Goal: Transaction & Acquisition: Obtain resource

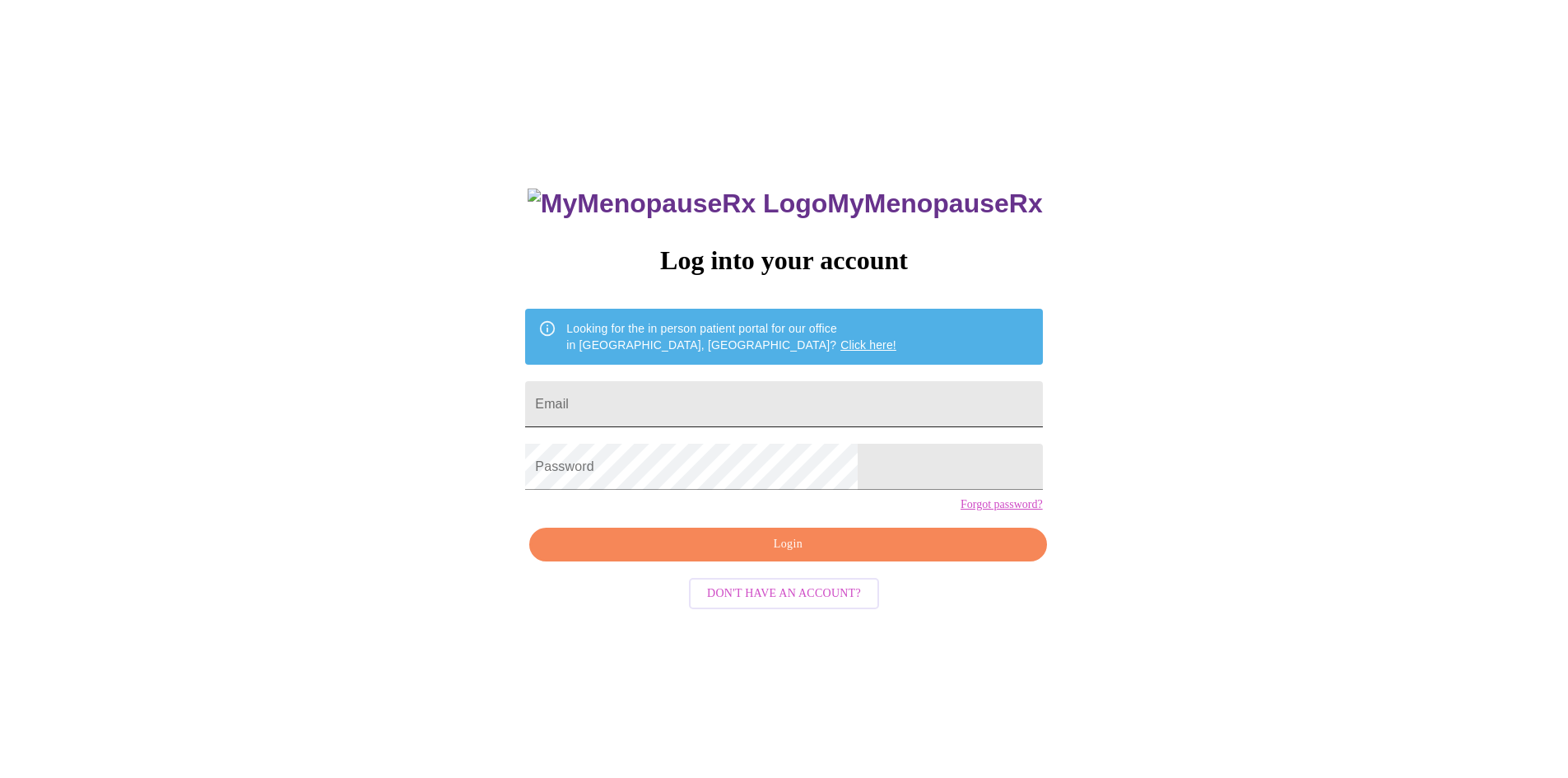
click at [661, 405] on input "Email" at bounding box center [784, 404] width 517 height 46
type input "valeskaajaramillo@gmail.com"
click at [796, 555] on span "Login" at bounding box center [787, 544] width 479 height 21
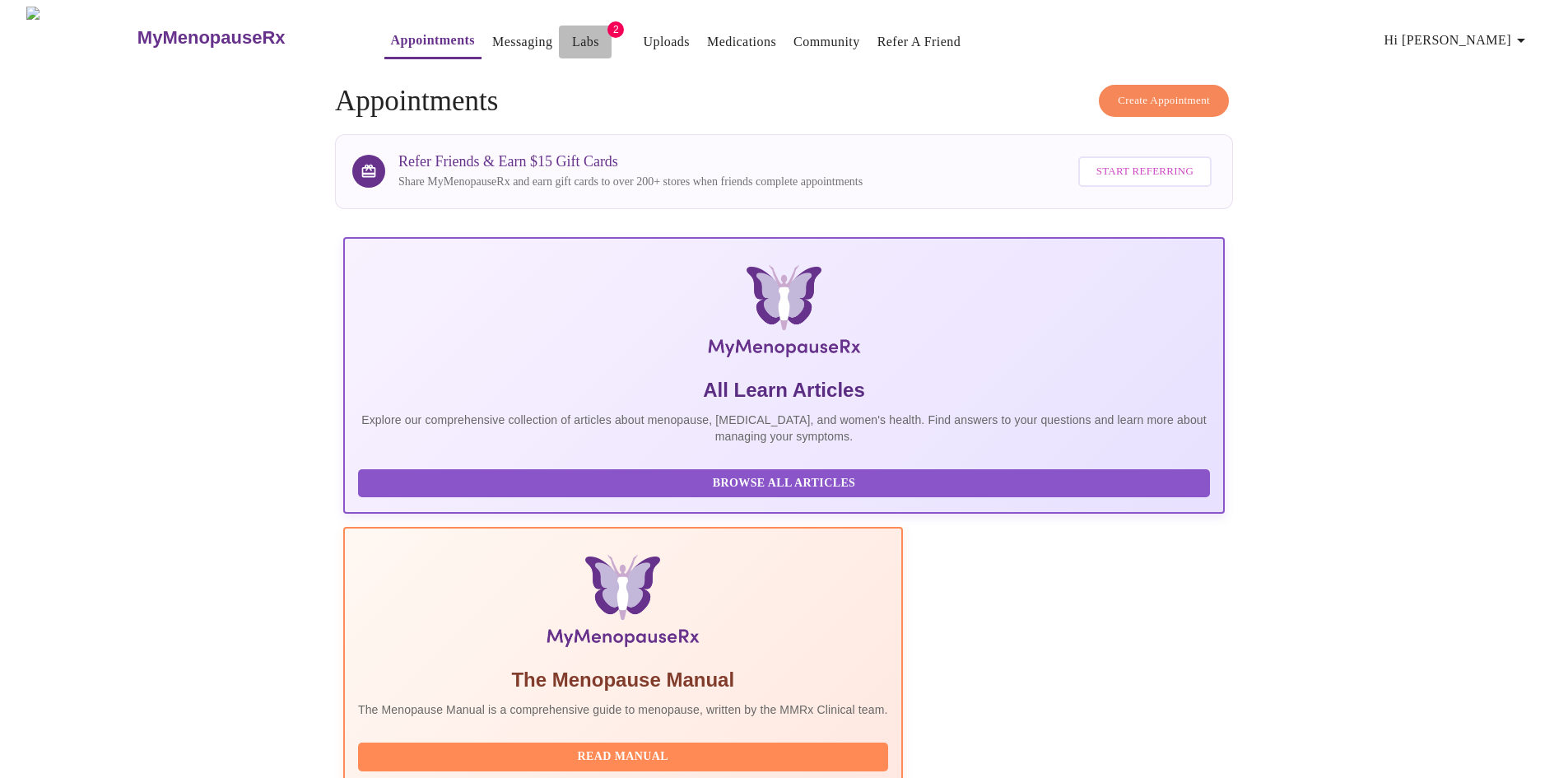
click at [572, 34] on link "Labs" at bounding box center [586, 42] width 27 height 24
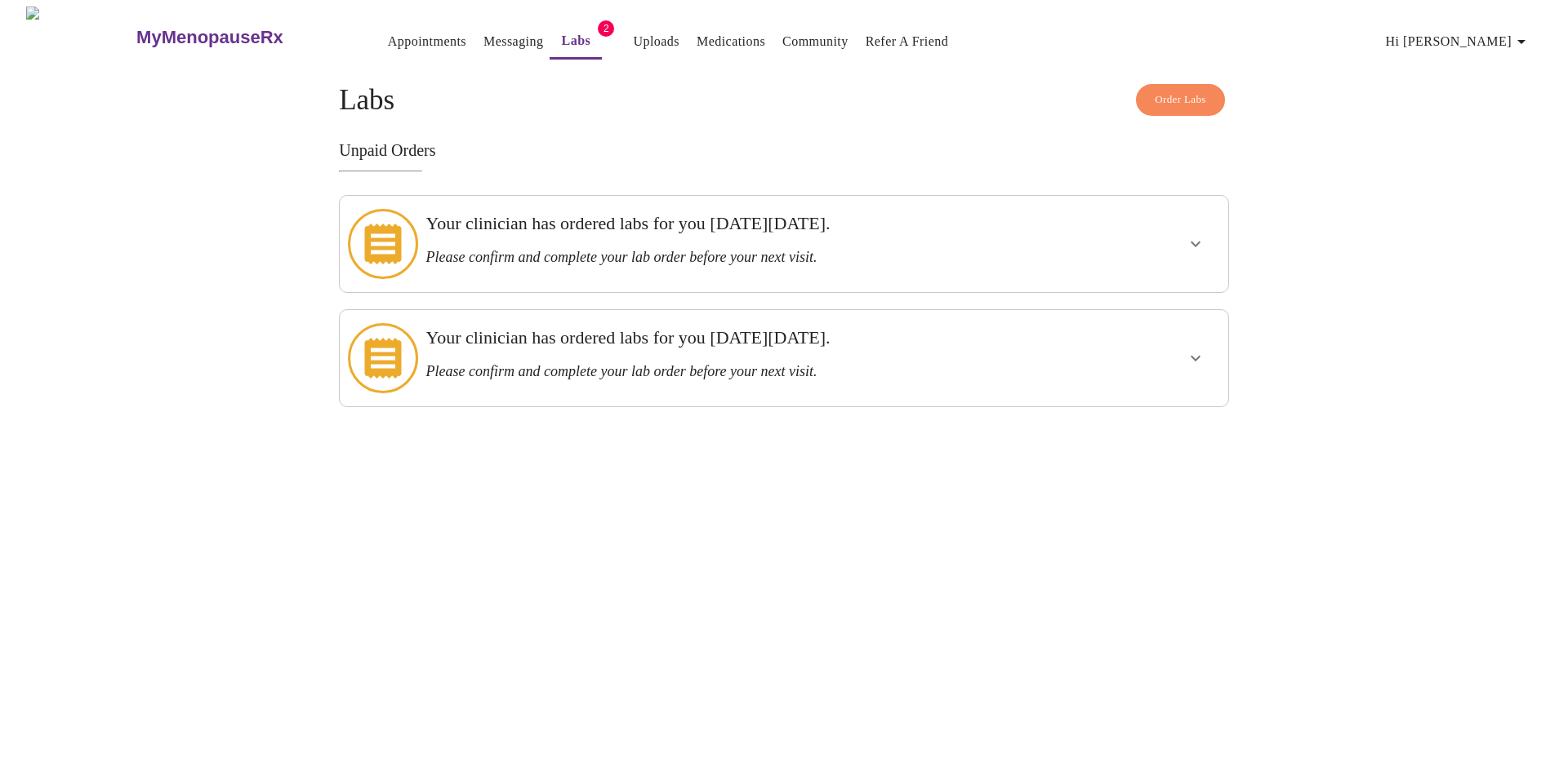
click at [1192, 237] on icon "show more" at bounding box center [1195, 244] width 19 height 19
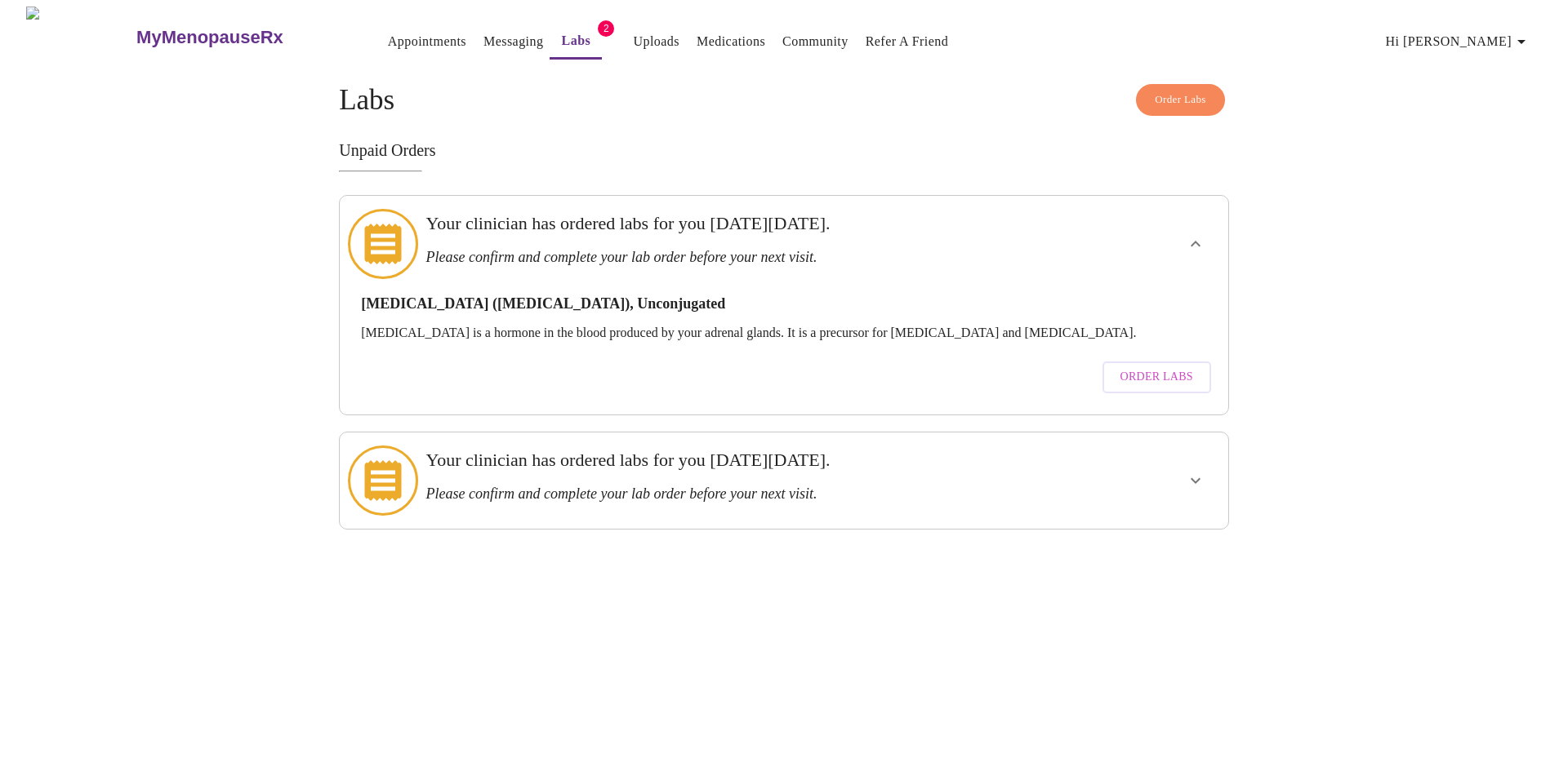
click at [1190, 471] on icon "show more" at bounding box center [1195, 481] width 19 height 19
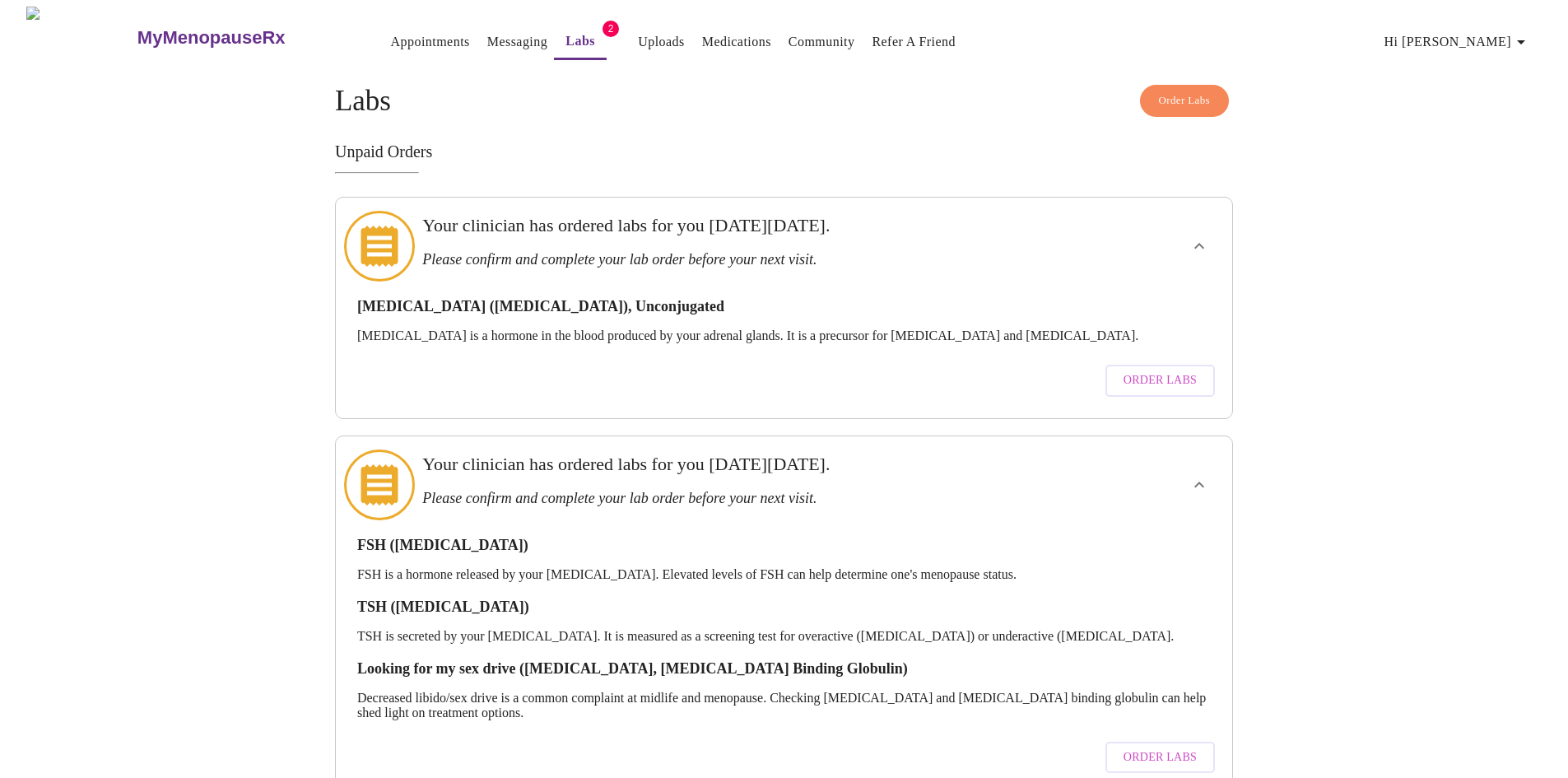
click at [1166, 370] on span "Order Labs" at bounding box center [1160, 380] width 73 height 21
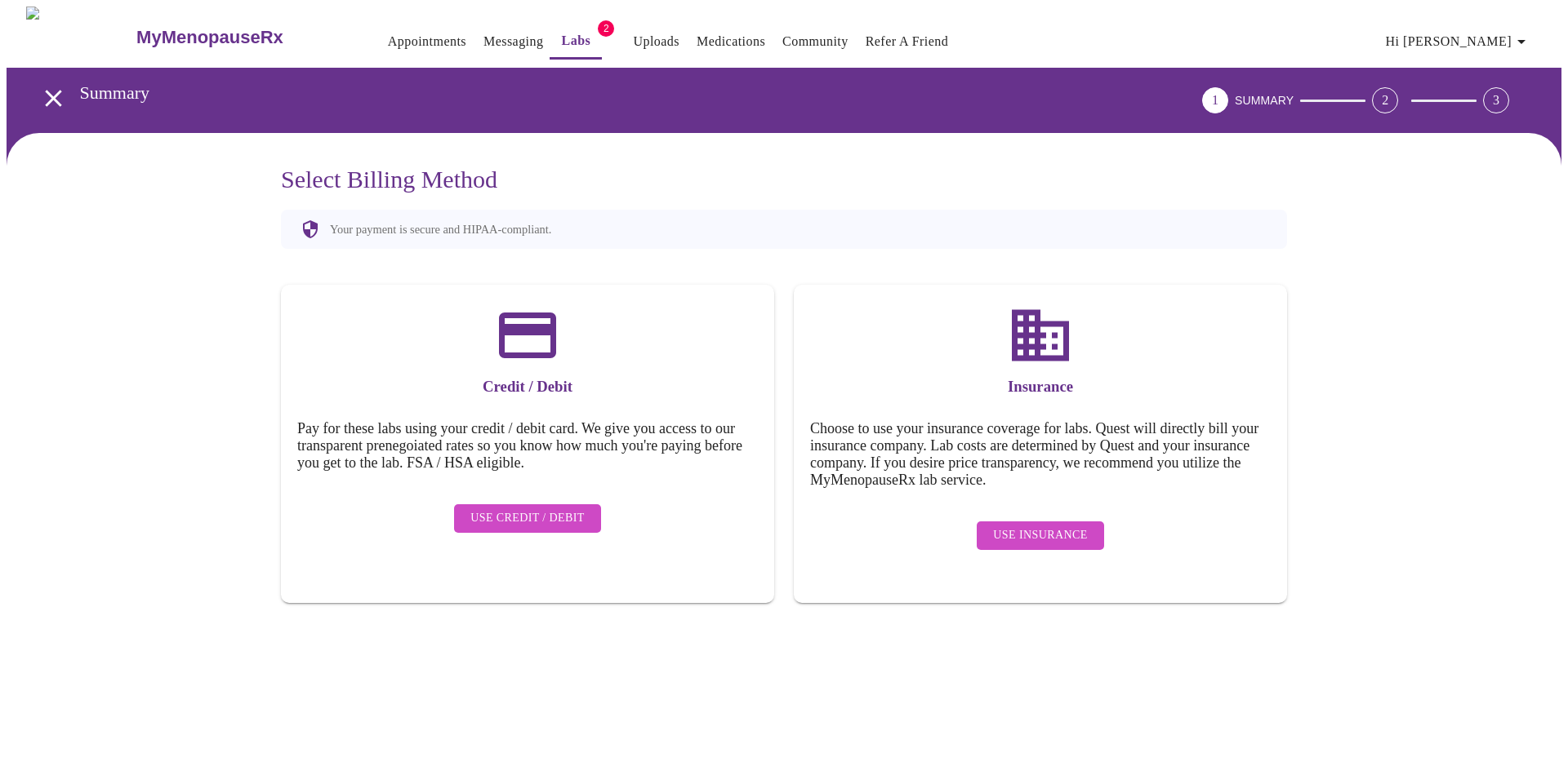
click at [1035, 525] on span "Use Insurance" at bounding box center [1040, 535] width 94 height 20
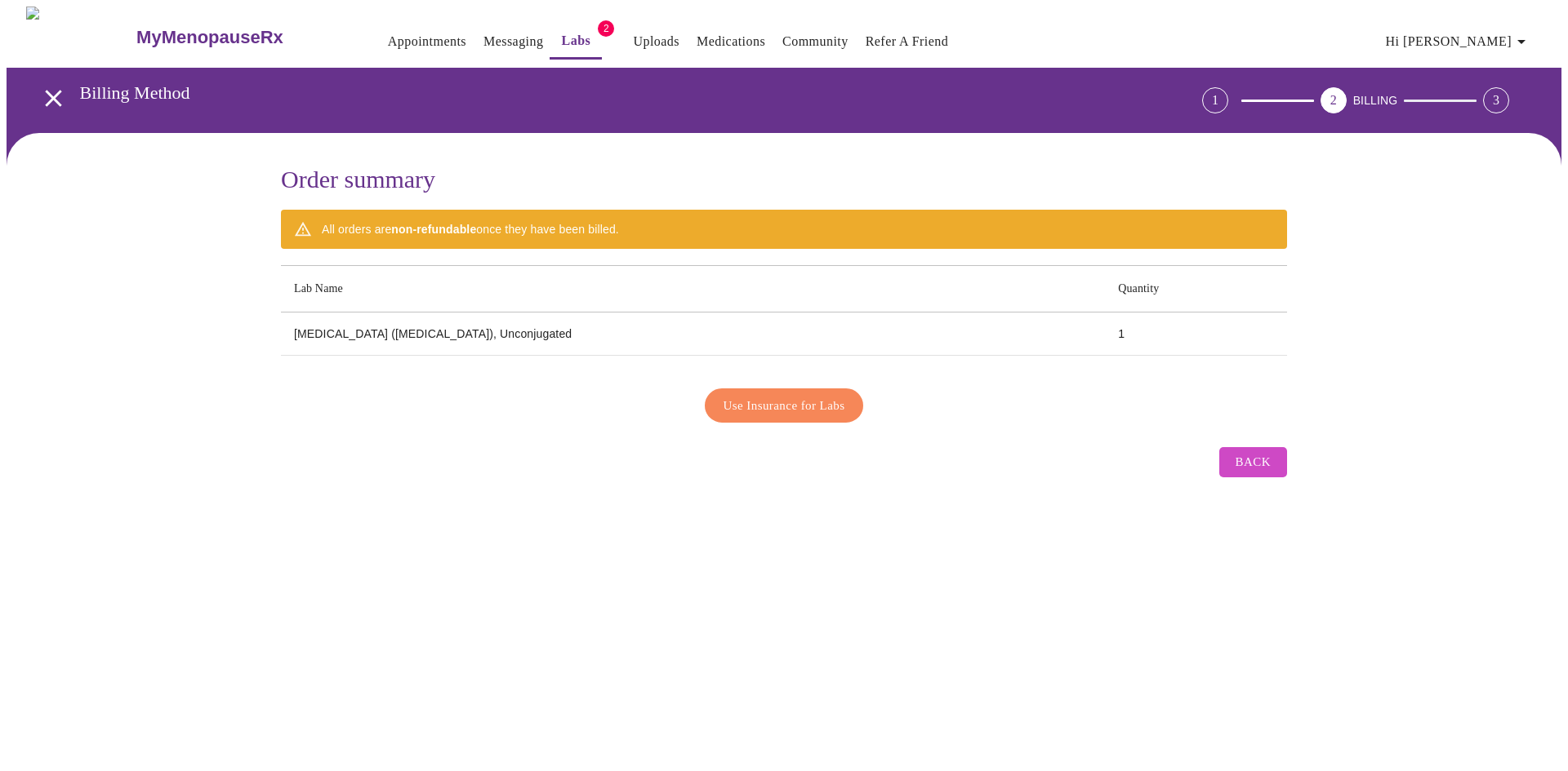
click at [760, 395] on span "Use Insurance for Labs" at bounding box center [784, 406] width 121 height 21
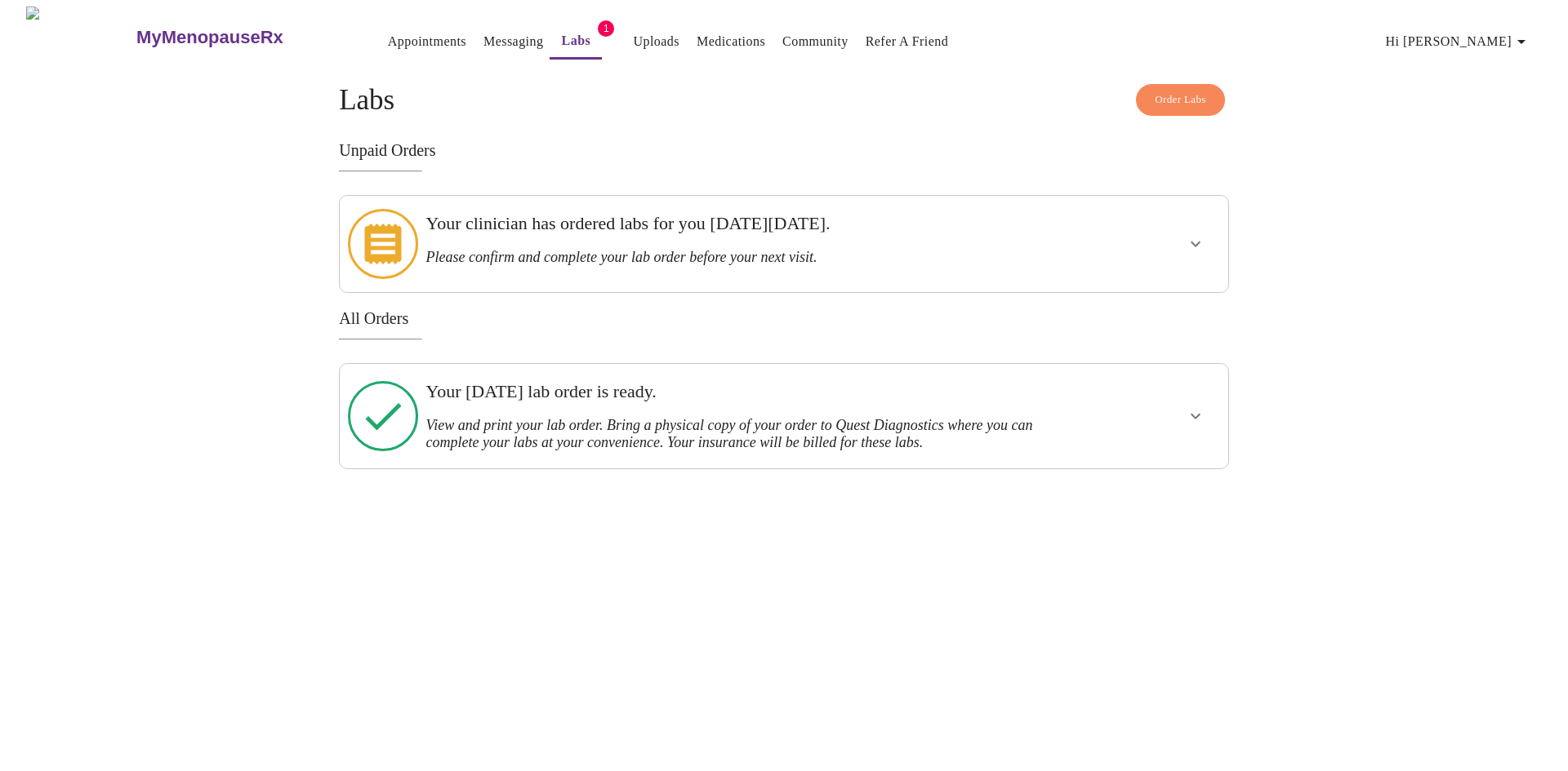
click at [1189, 407] on icon "show more" at bounding box center [1195, 417] width 19 height 19
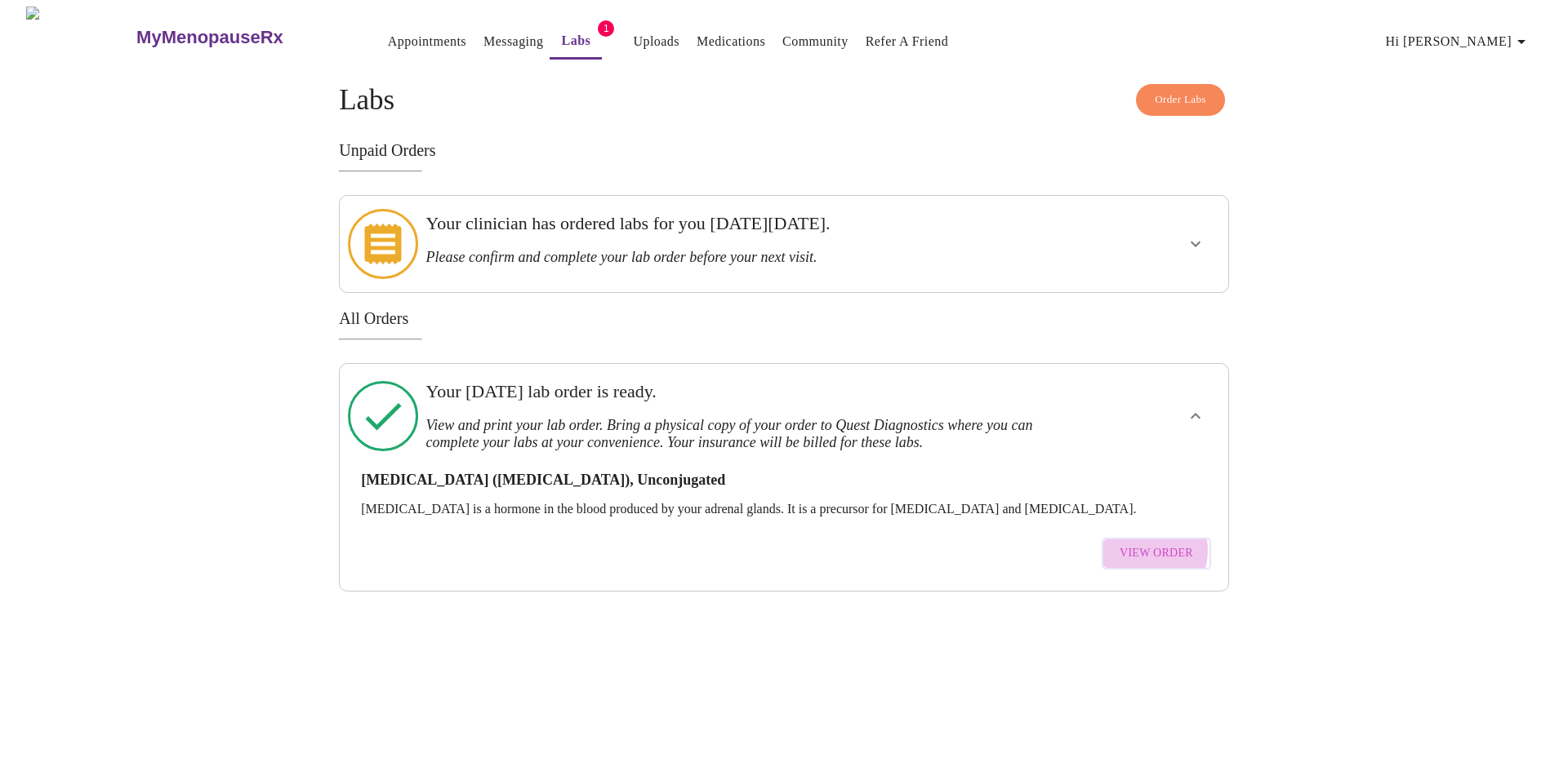
click at [1143, 544] on span "View Order" at bounding box center [1156, 553] width 74 height 20
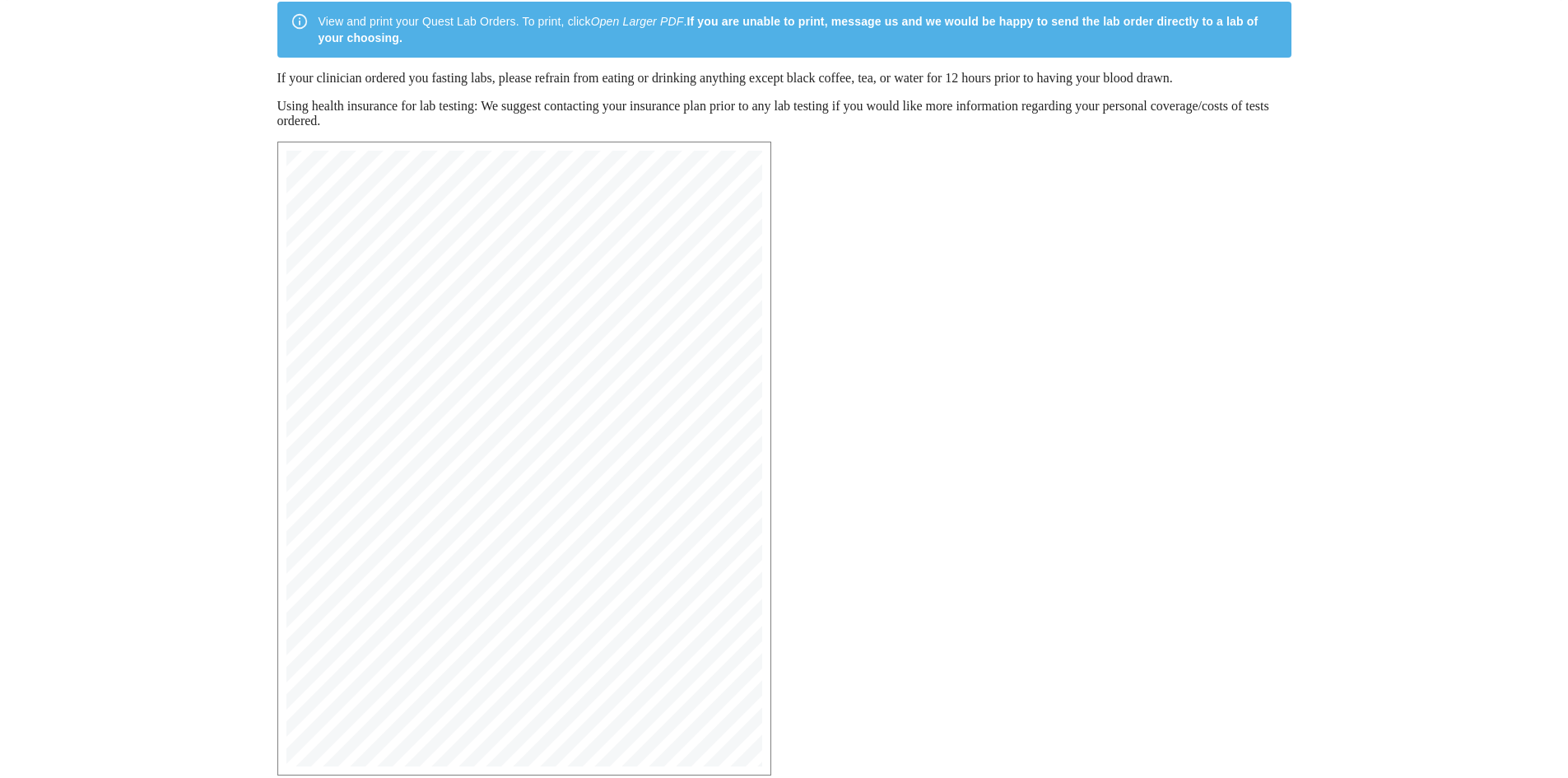
scroll to position [235, 0]
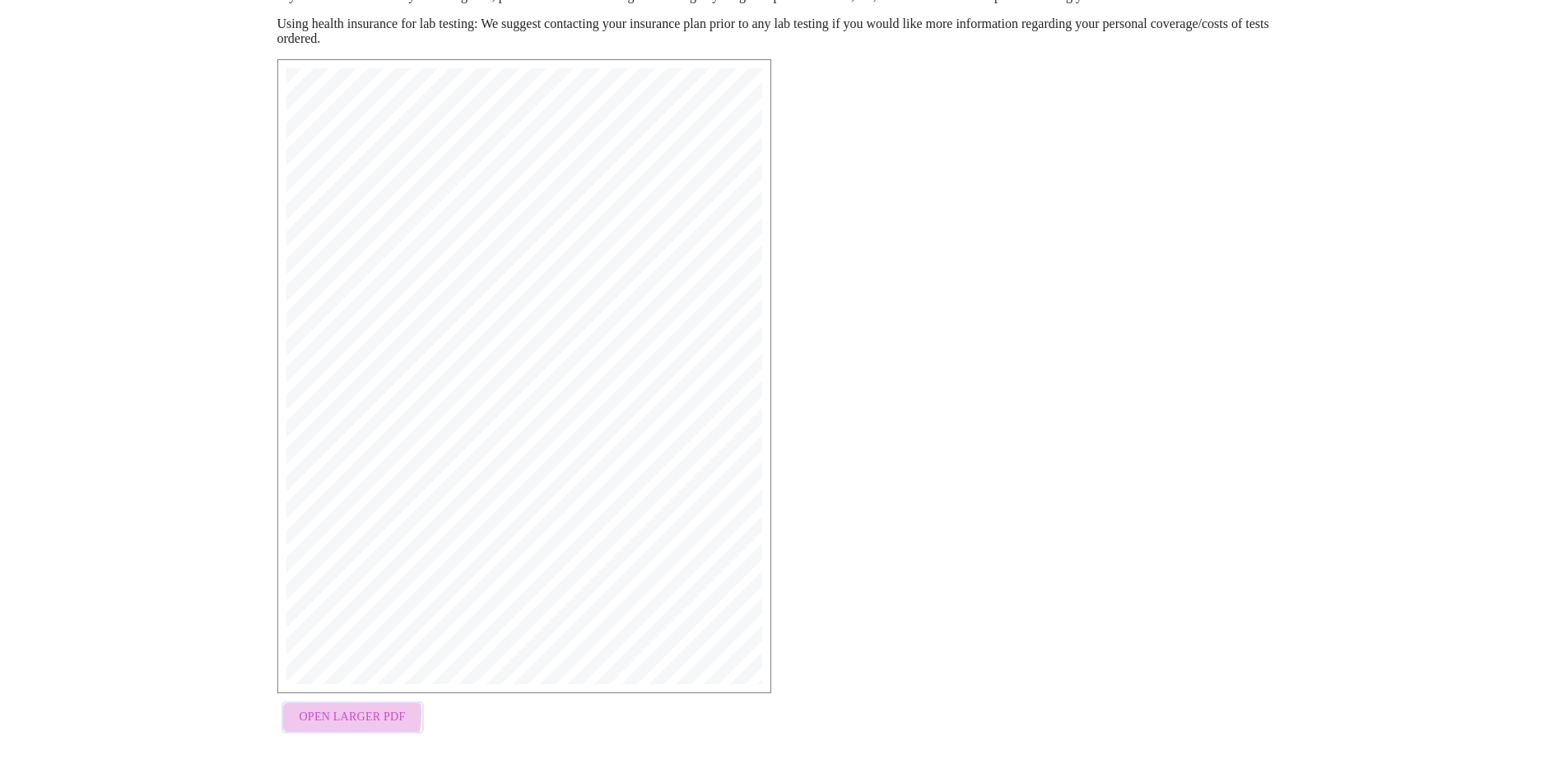
click at [332, 717] on span "Open Larger PDF" at bounding box center [353, 717] width 106 height 21
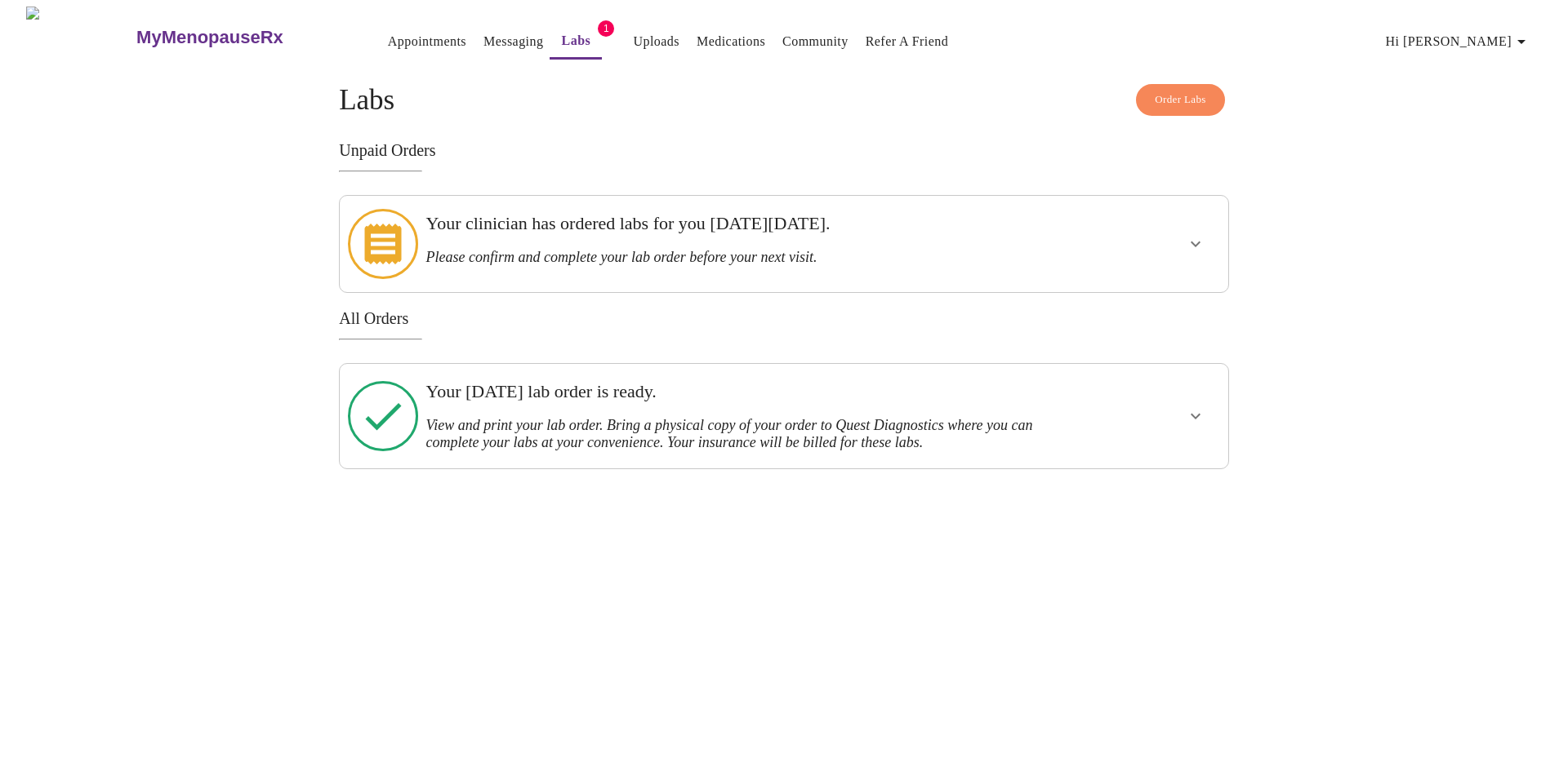
click at [1187, 407] on icon "show more" at bounding box center [1195, 417] width 19 height 19
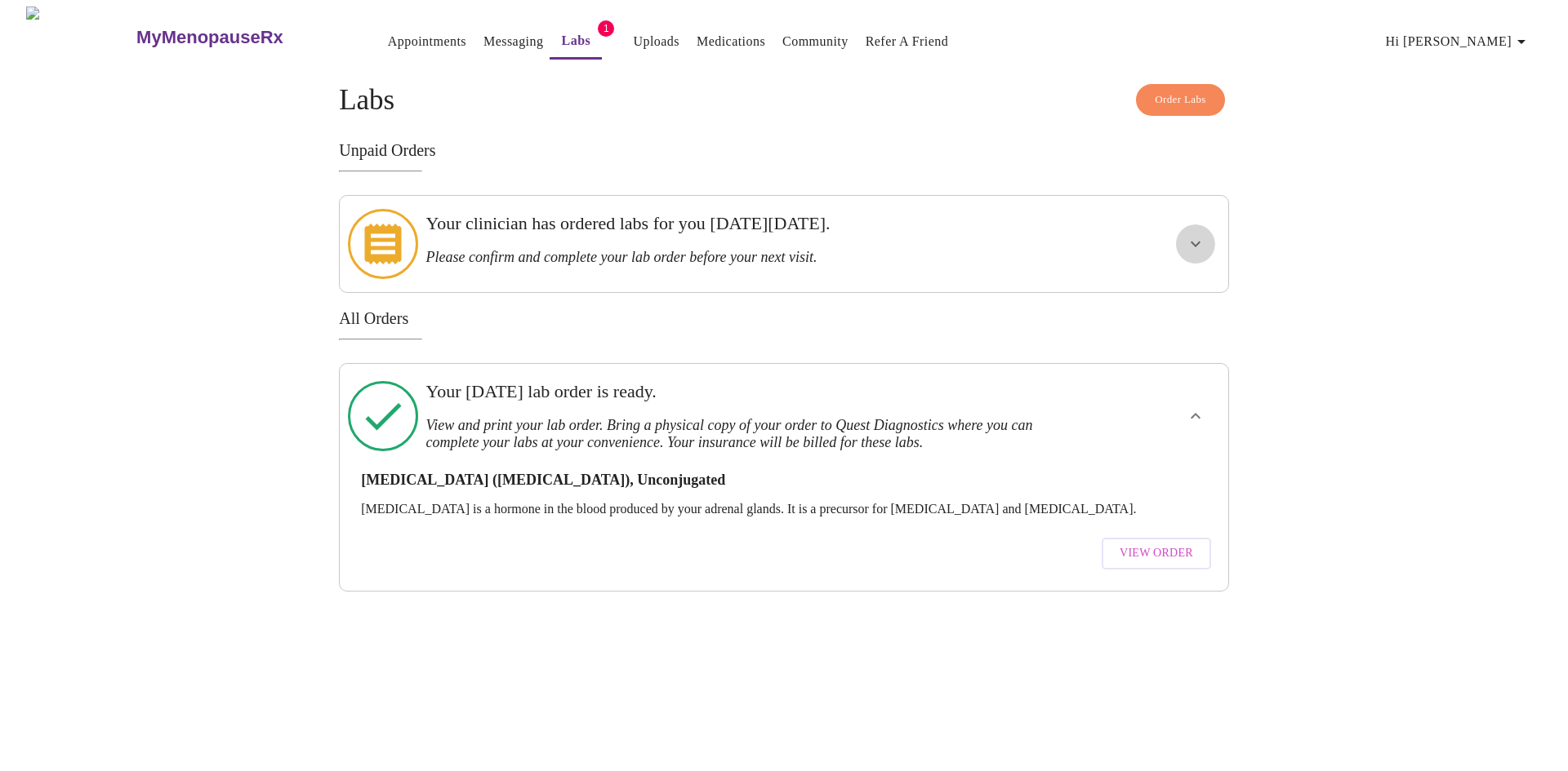
click at [1190, 238] on icon "show more" at bounding box center [1195, 244] width 19 height 19
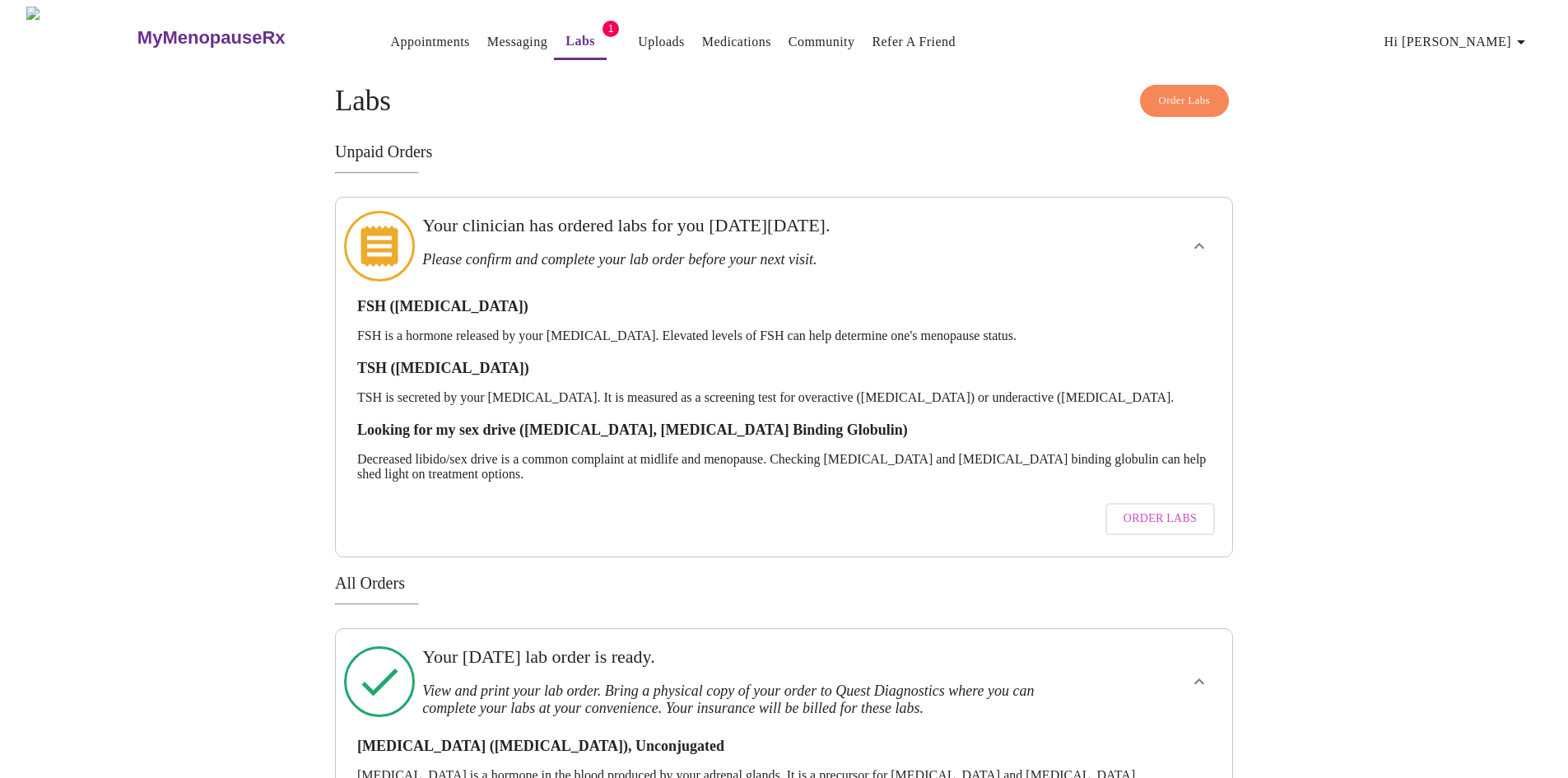
click at [1150, 509] on span "Order Labs" at bounding box center [1160, 518] width 73 height 21
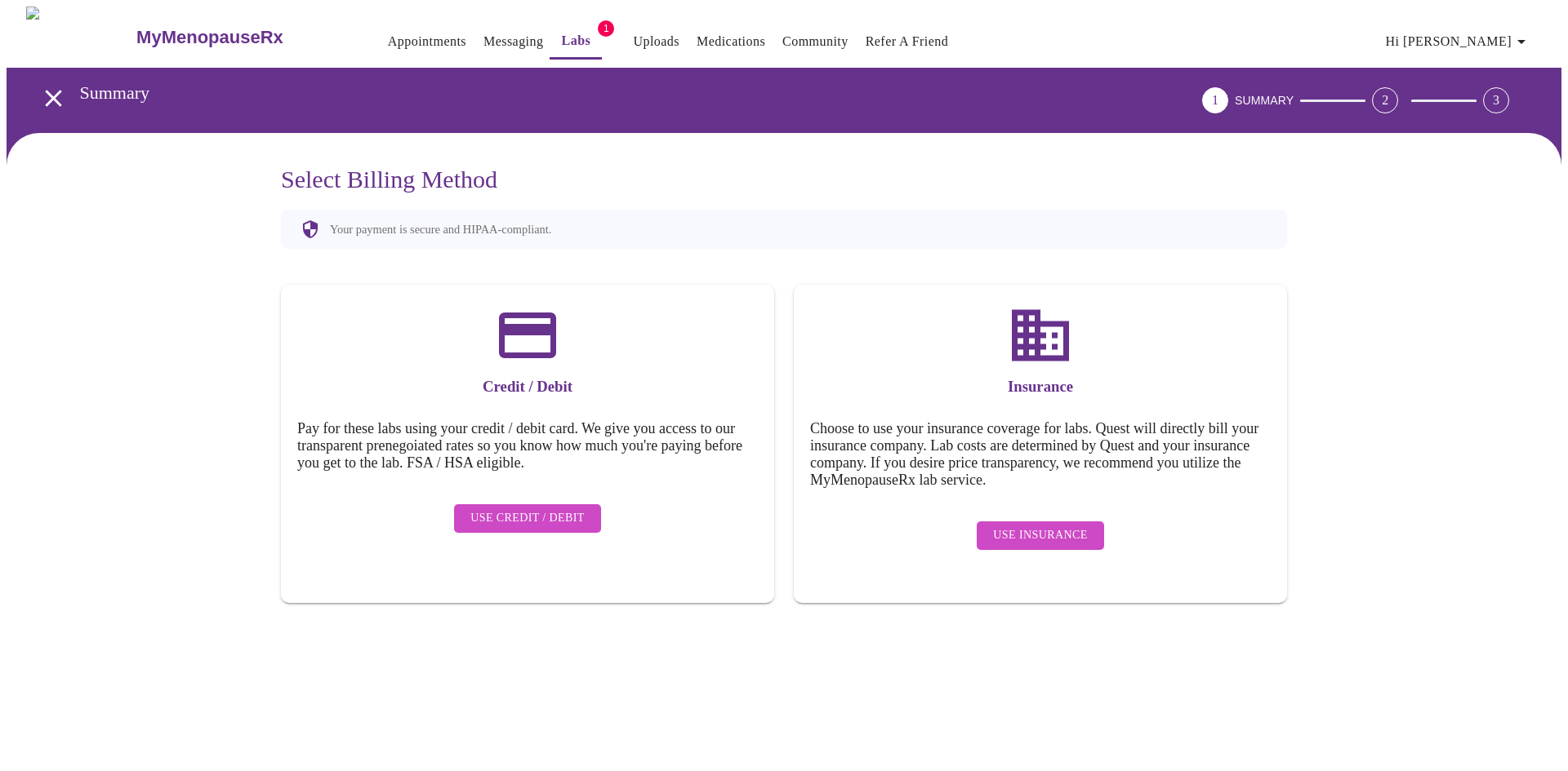
click at [1027, 525] on span "Use Insurance" at bounding box center [1040, 535] width 94 height 20
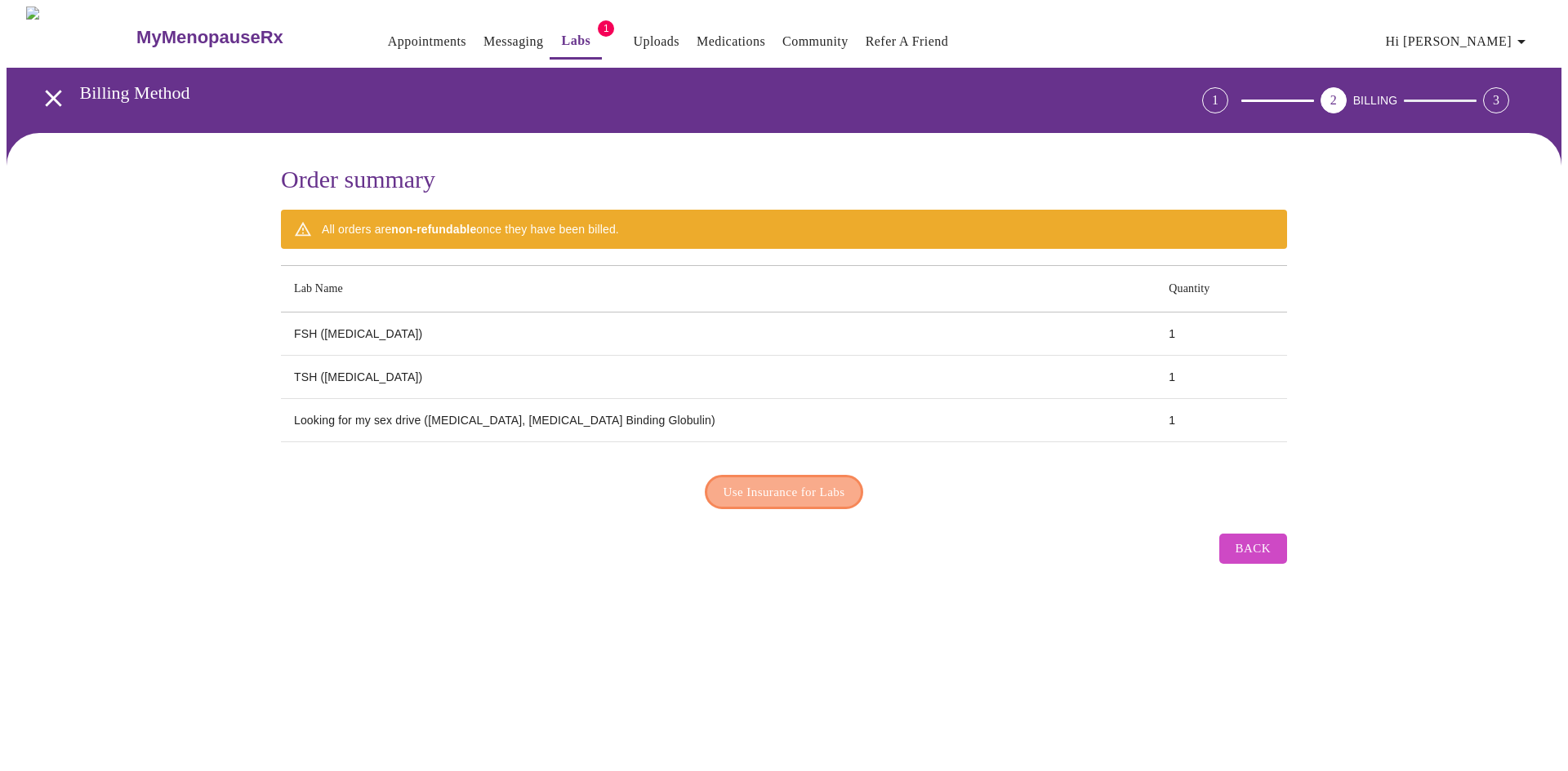
click at [775, 486] on span "Use Insurance for Labs" at bounding box center [784, 492] width 121 height 21
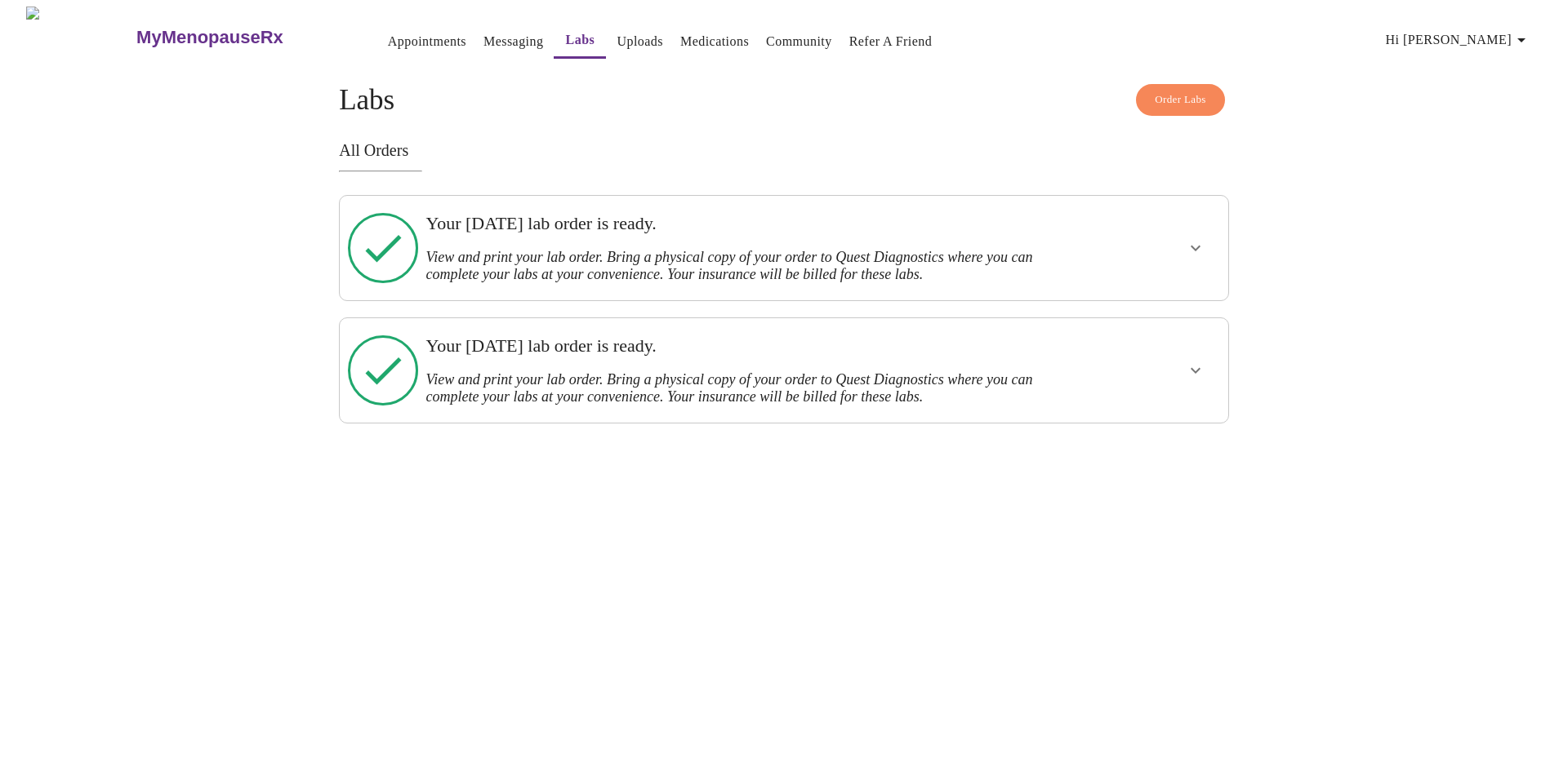
click at [1198, 246] on icon "show more" at bounding box center [1195, 249] width 10 height 6
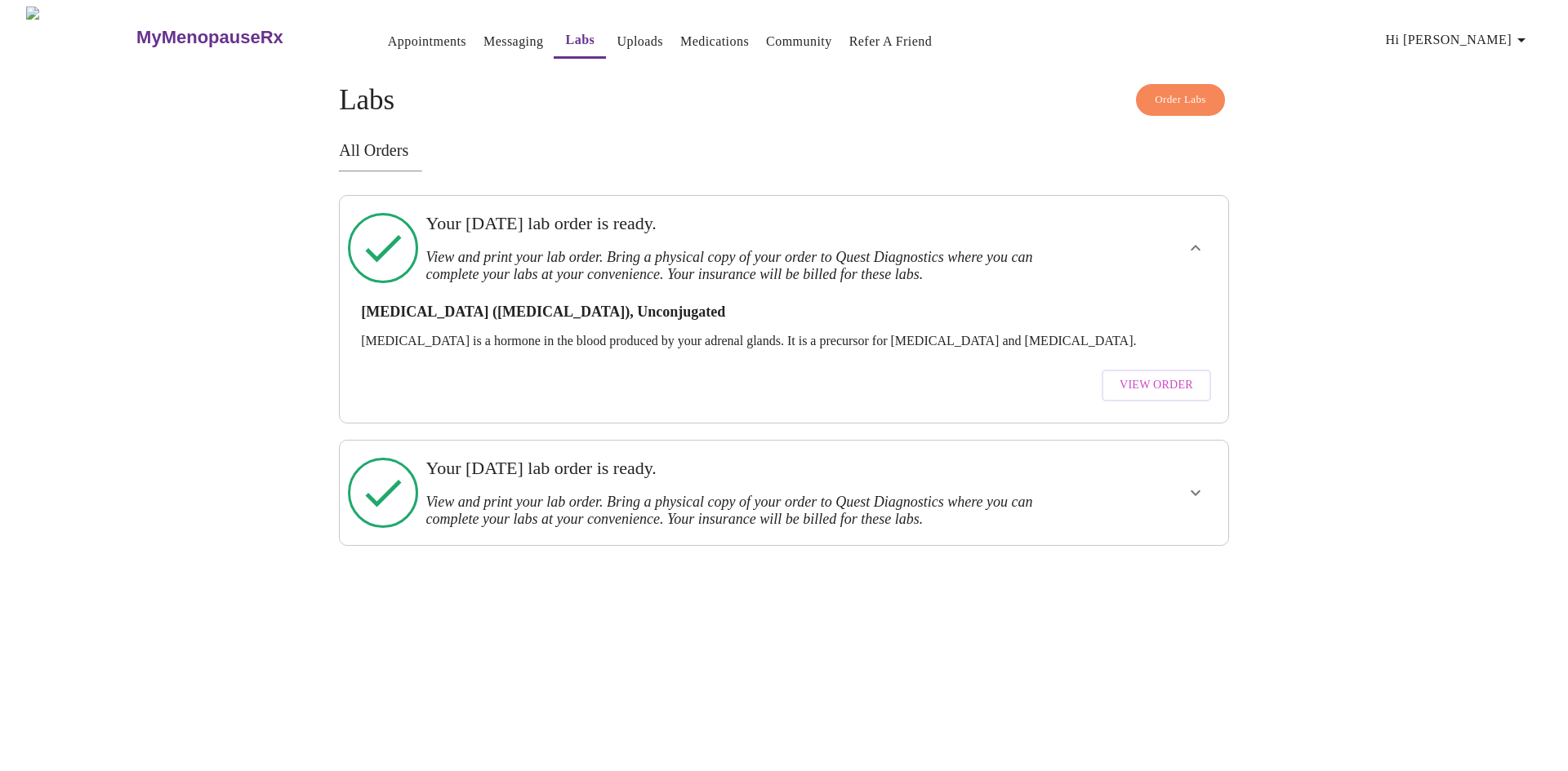
click at [1200, 483] on icon "show more" at bounding box center [1195, 492] width 19 height 19
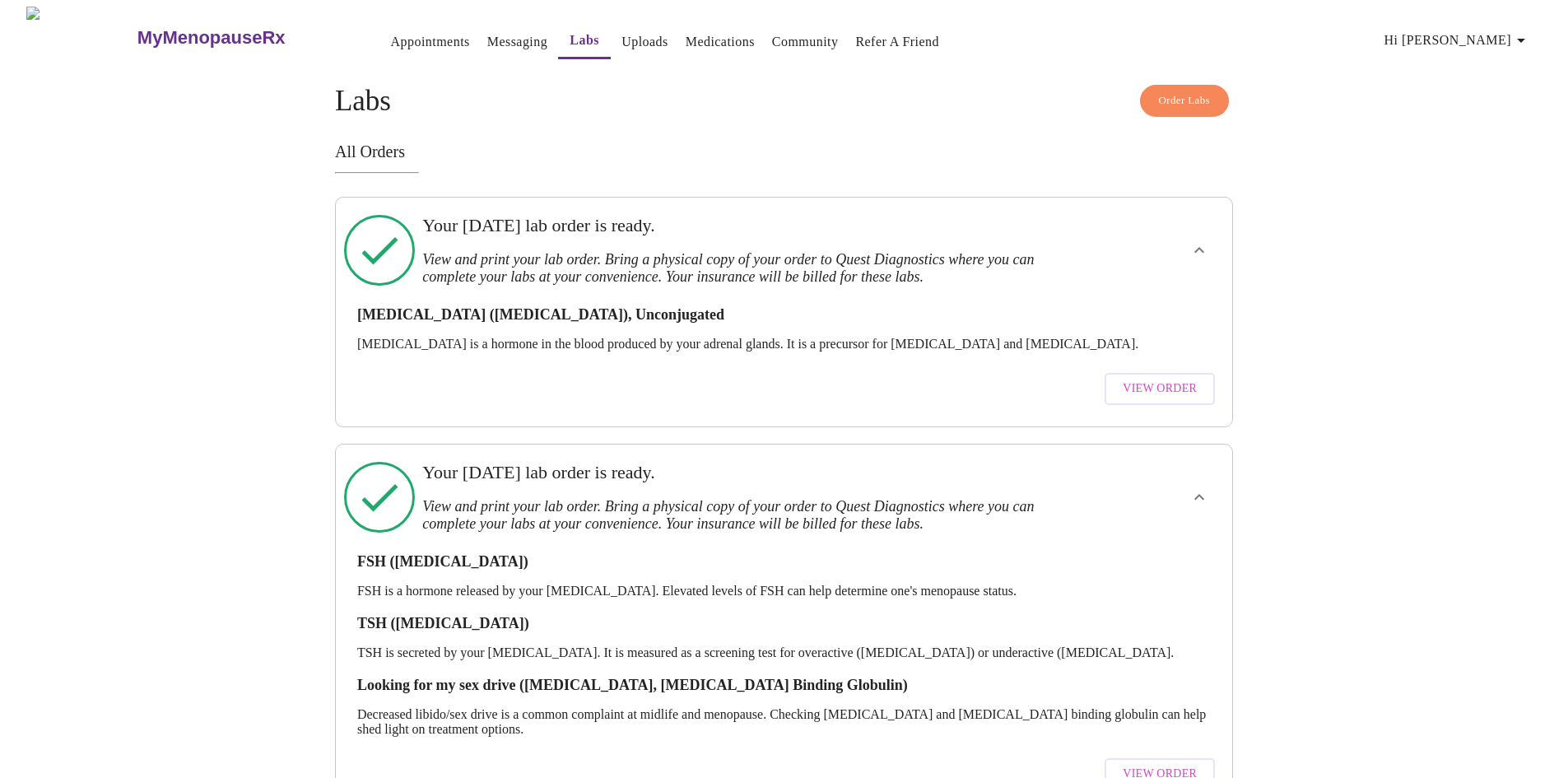
scroll to position [39, 0]
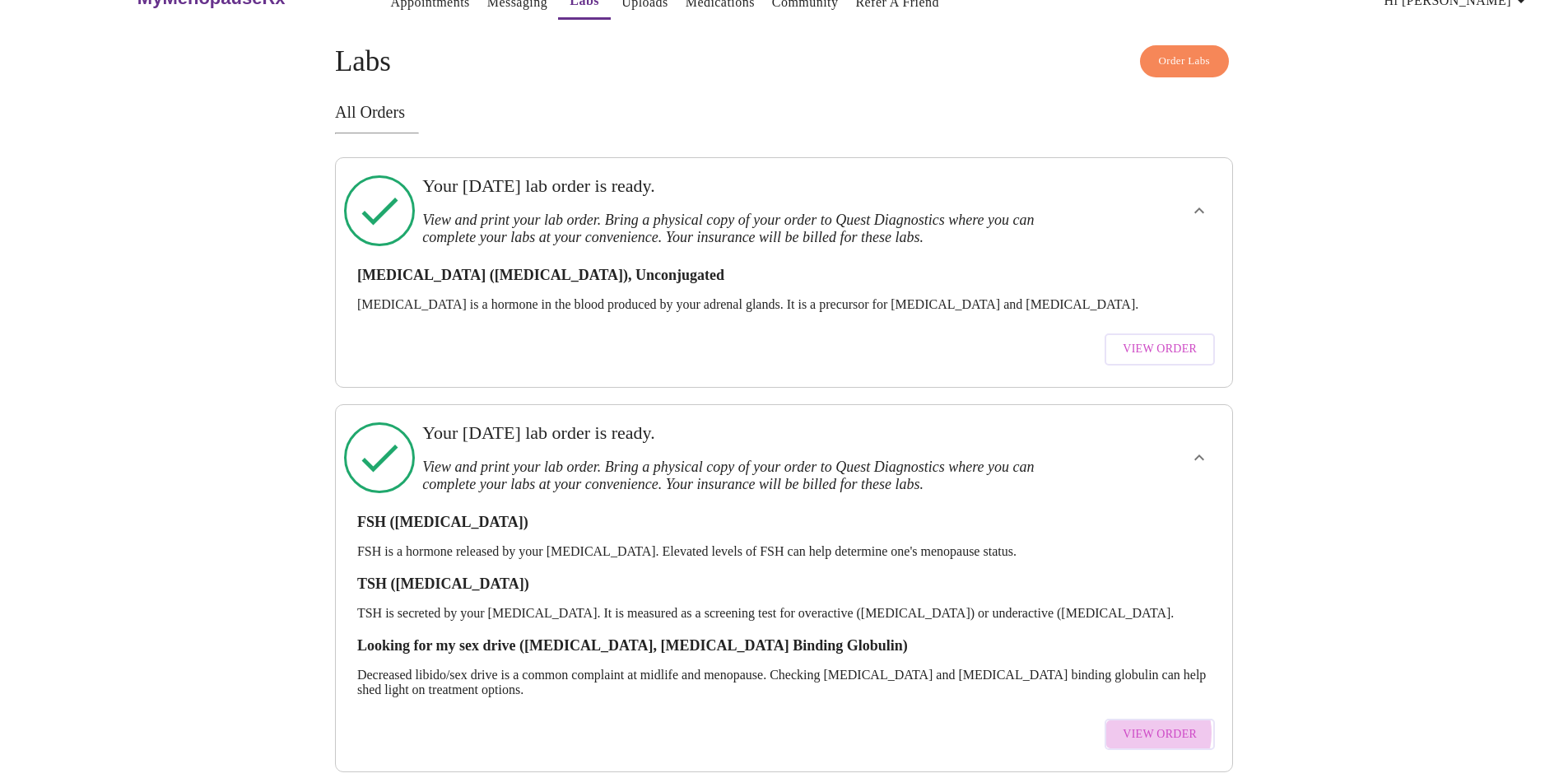
click at [1142, 725] on span "View Order" at bounding box center [1160, 735] width 74 height 21
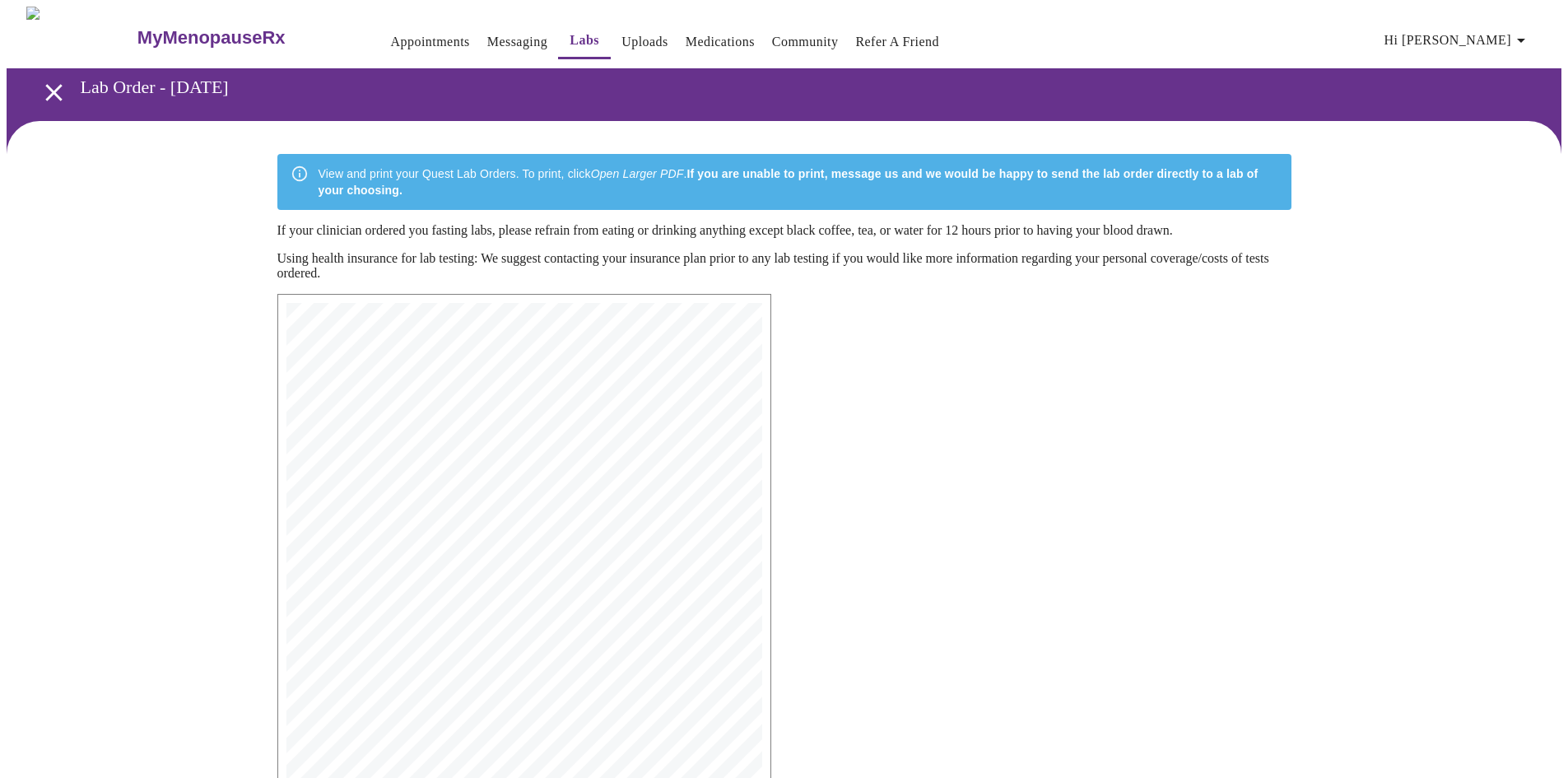
scroll to position [235, 0]
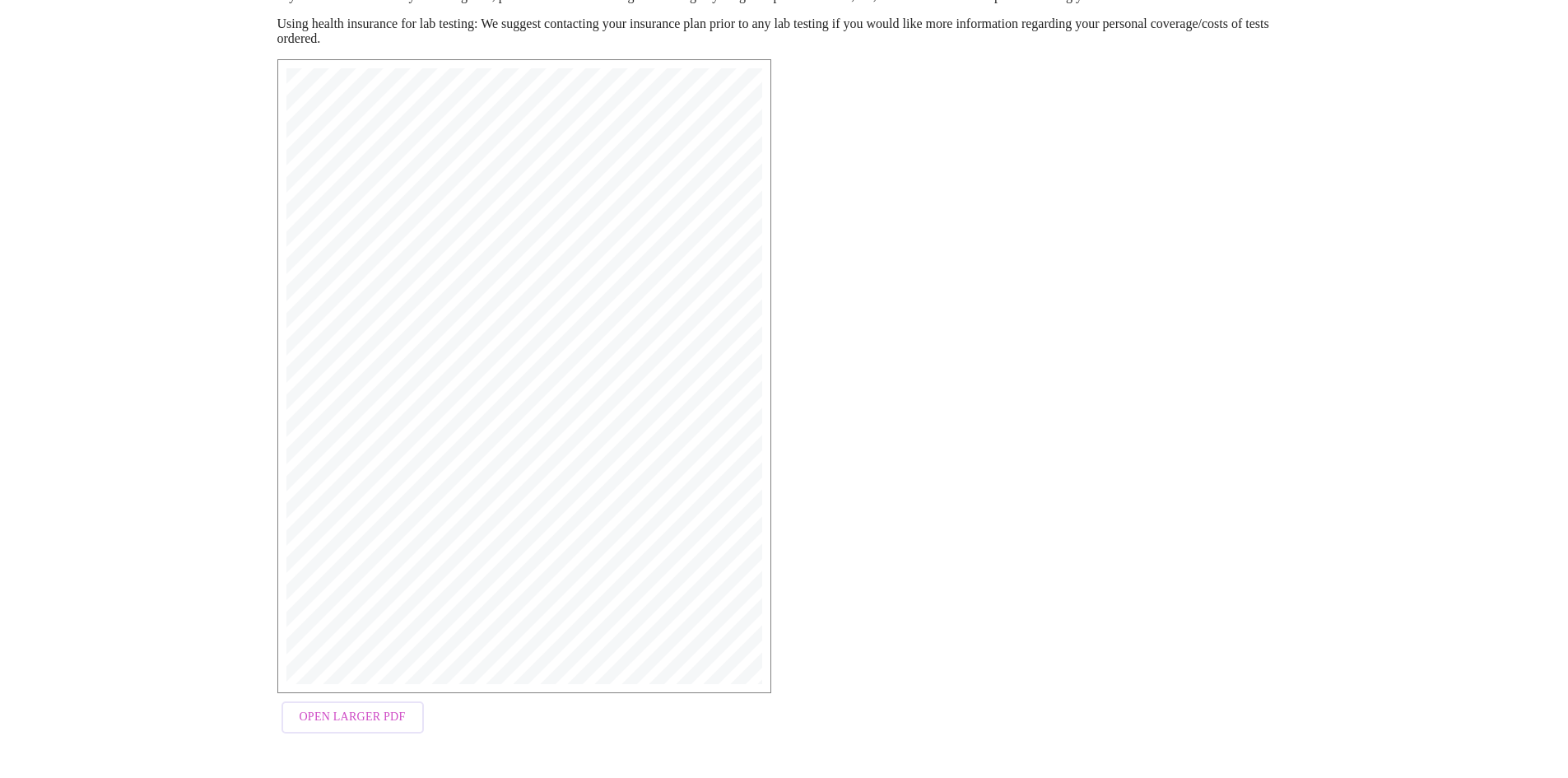
click at [330, 719] on span "Open Larger PDF" at bounding box center [353, 717] width 106 height 21
click at [333, 725] on span "Open Larger PDF" at bounding box center [353, 717] width 106 height 21
click at [330, 718] on span "Open Larger PDF" at bounding box center [353, 717] width 106 height 21
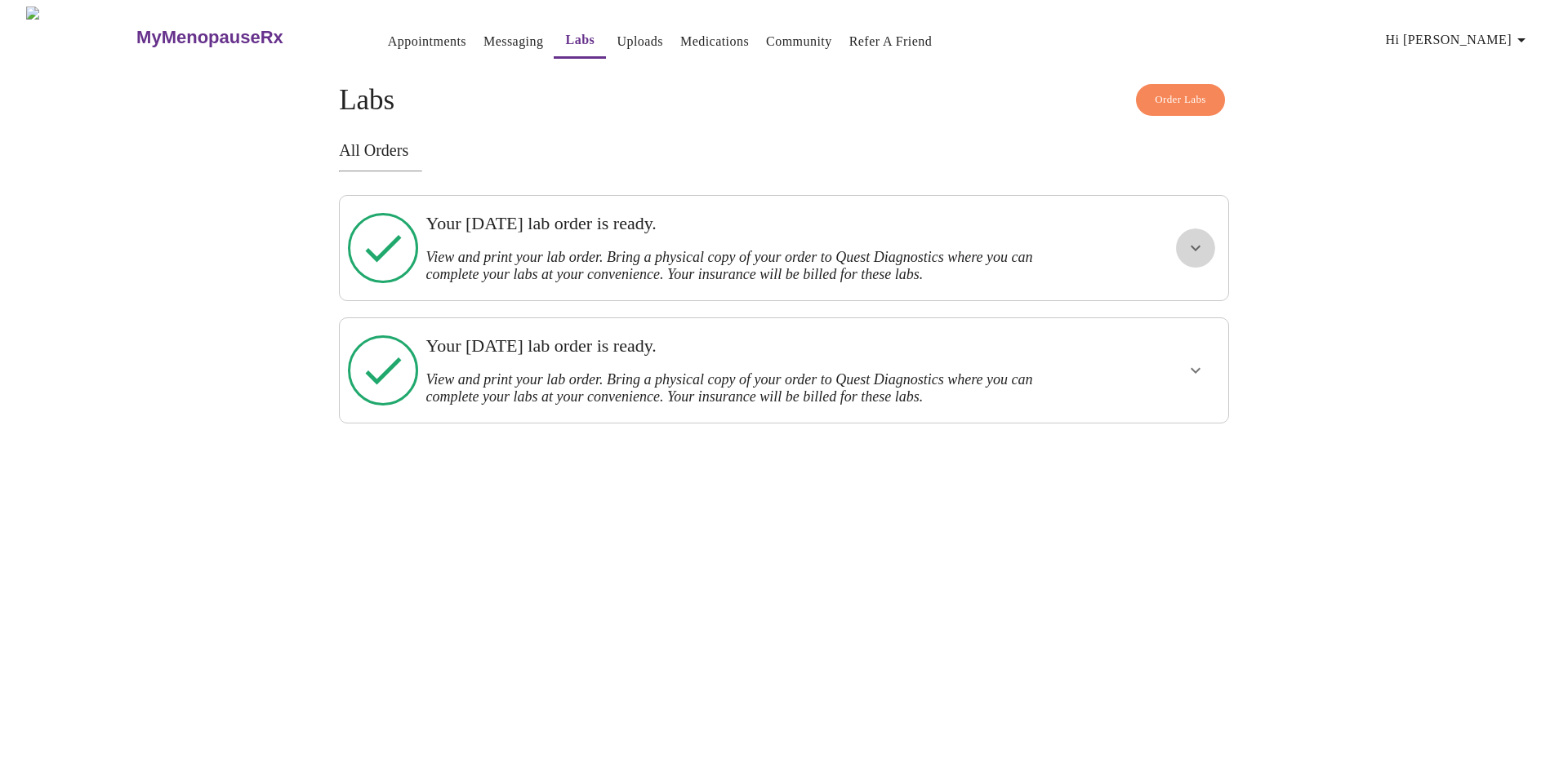
click at [1199, 240] on icon "show more" at bounding box center [1195, 248] width 19 height 19
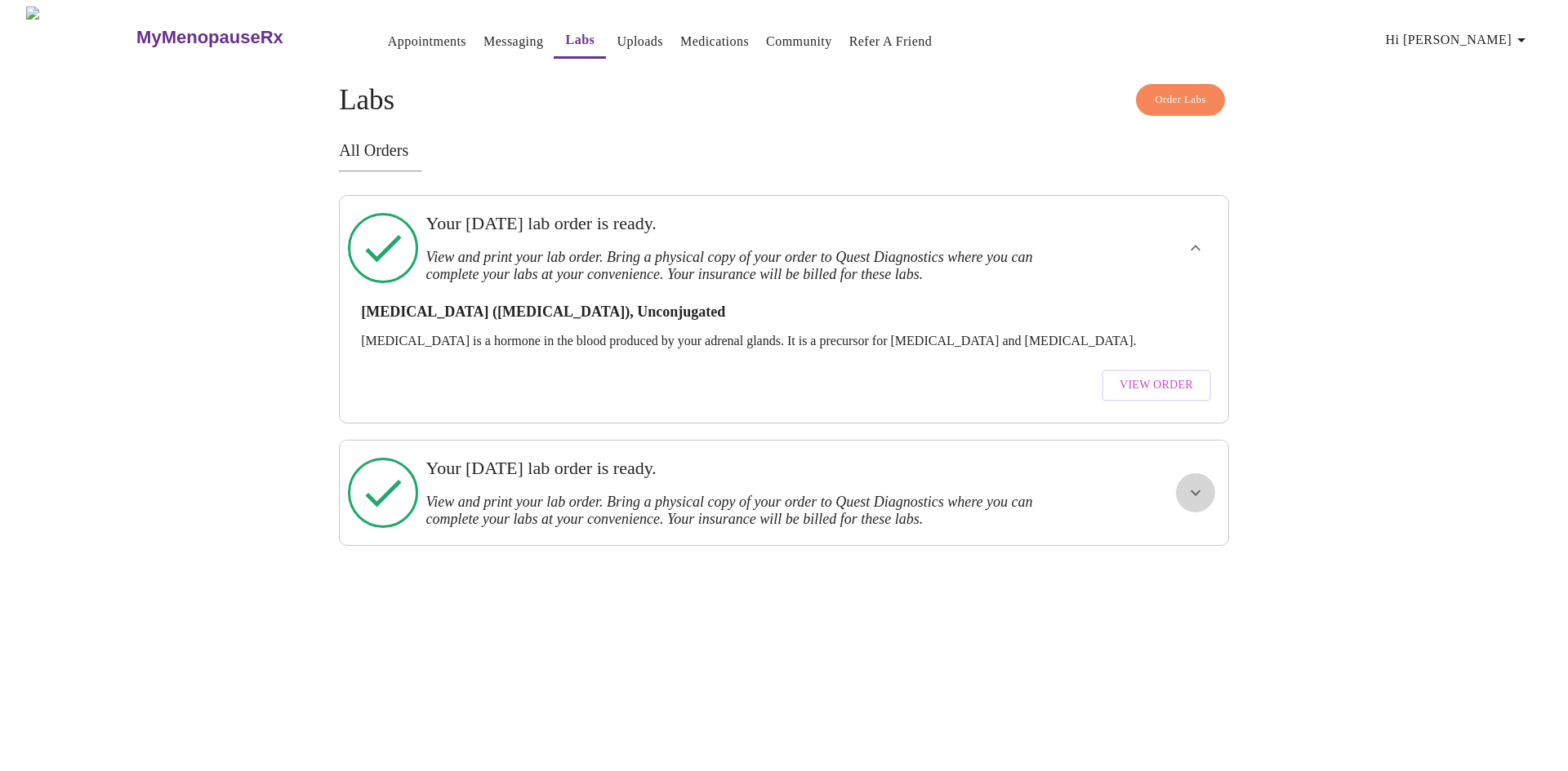
click at [1197, 489] on icon "show more" at bounding box center [1195, 492] width 10 height 6
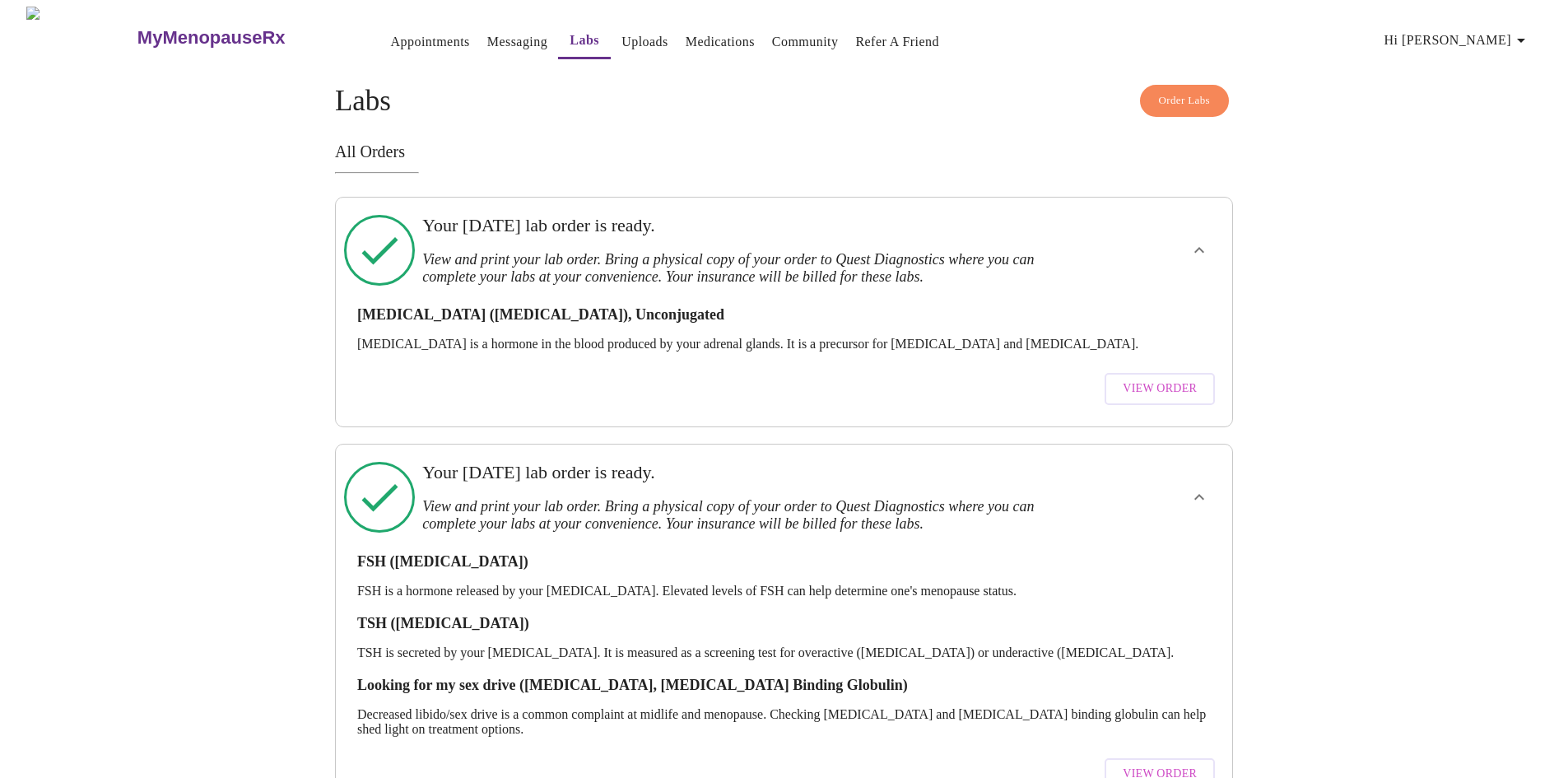
scroll to position [39, 0]
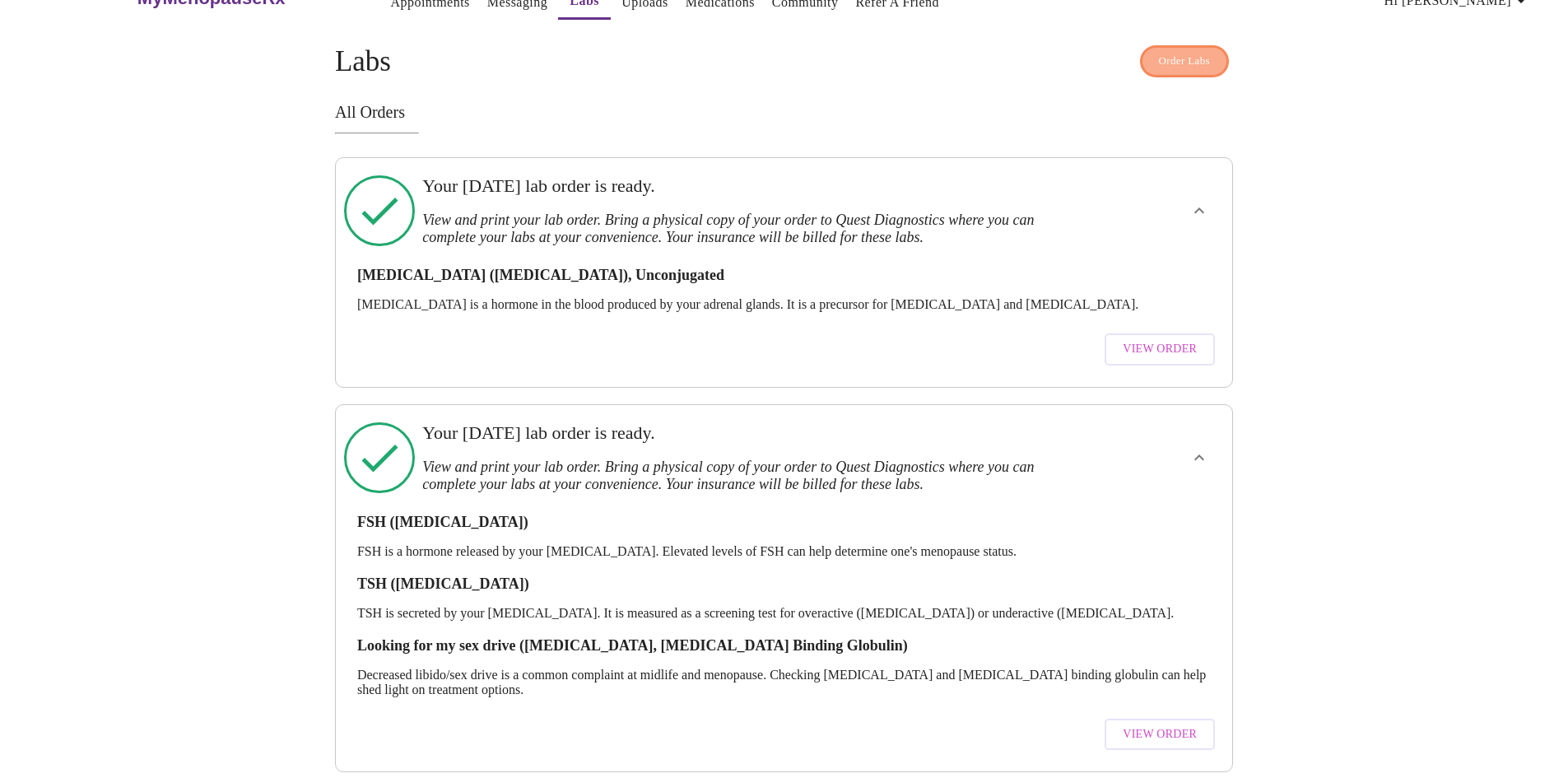
click at [1206, 67] on button "Order Labs" at bounding box center [1185, 61] width 90 height 32
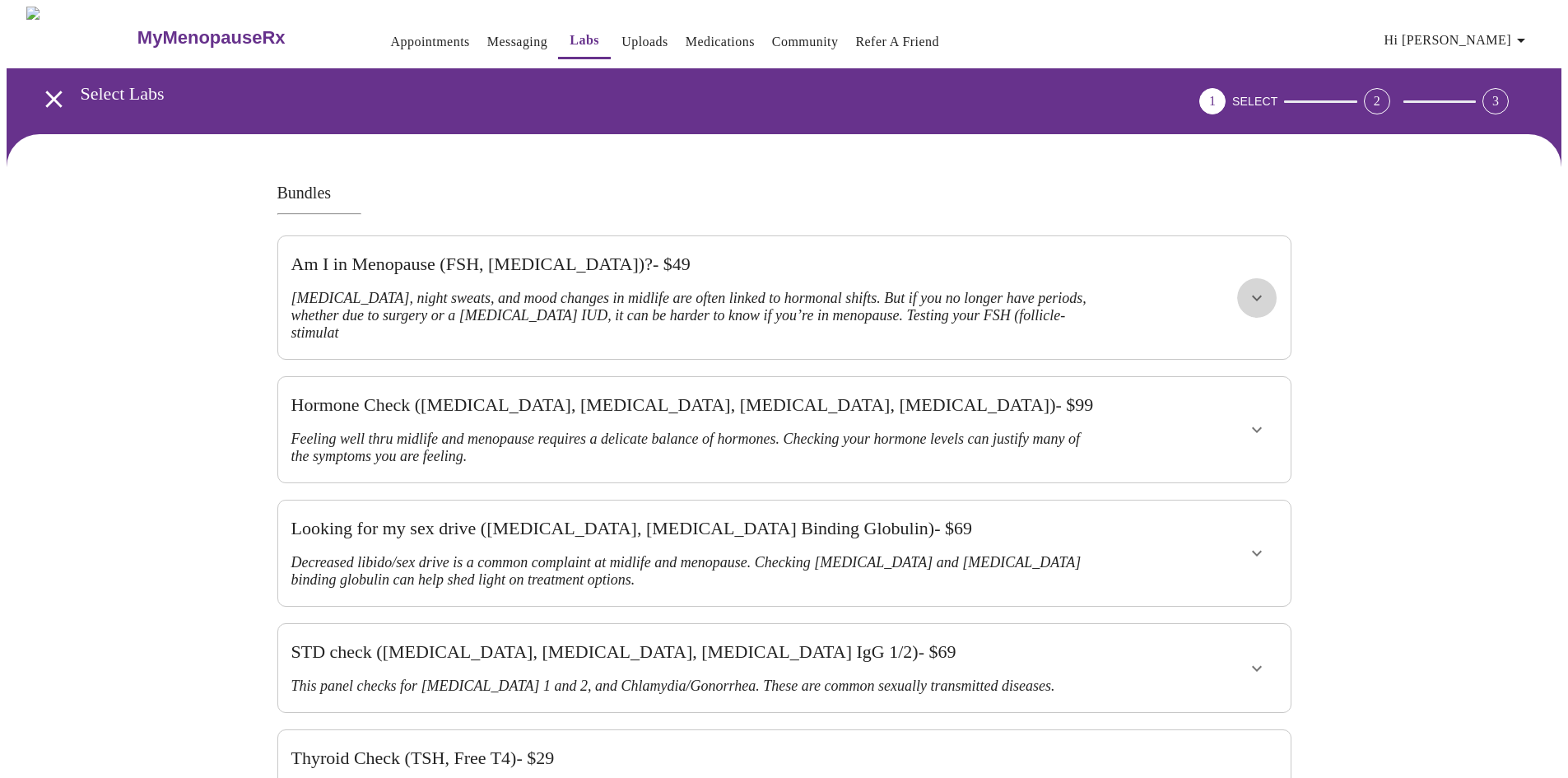
click at [1261, 288] on icon "show more" at bounding box center [1257, 298] width 20 height 20
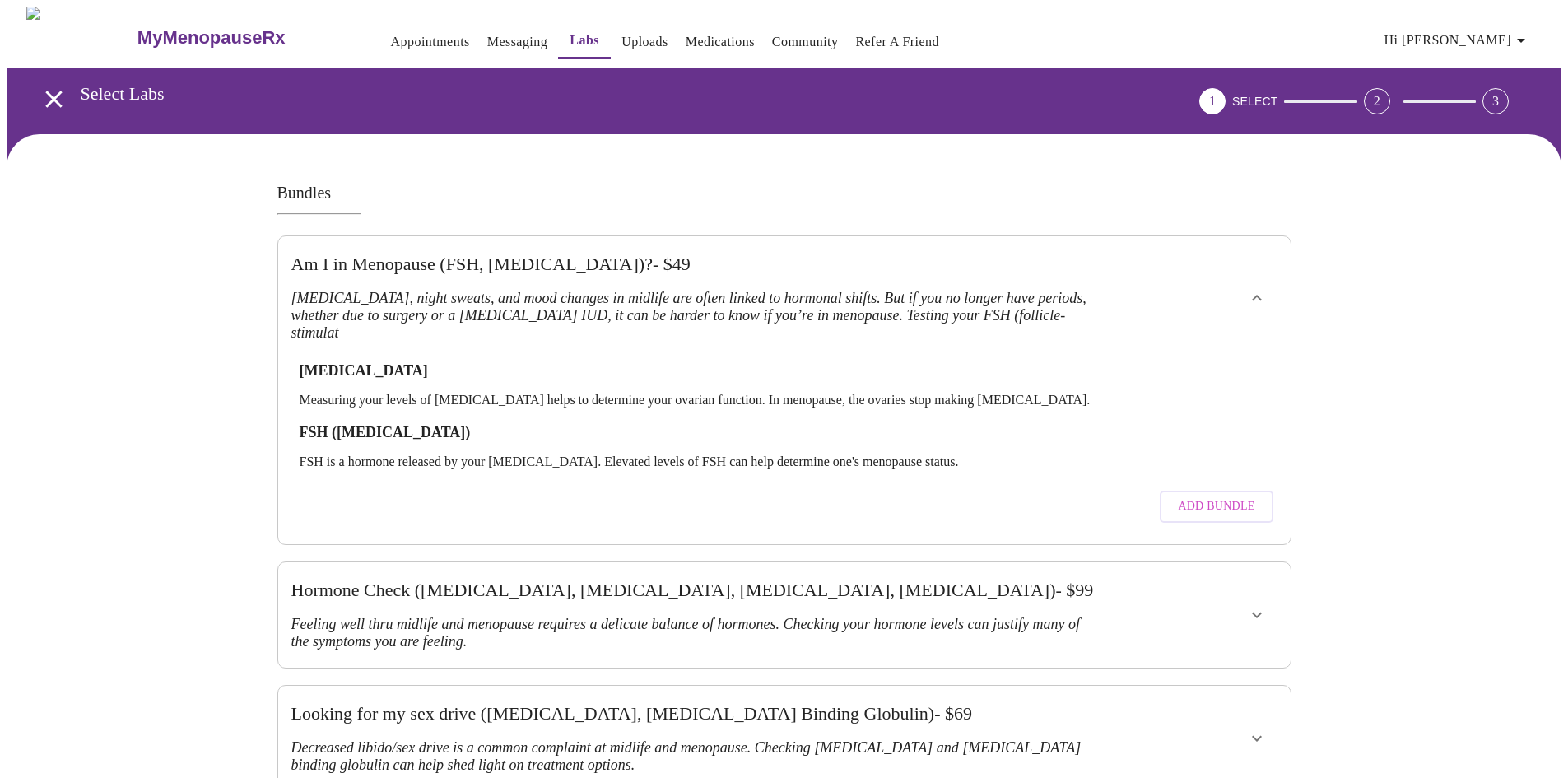
scroll to position [12, 0]
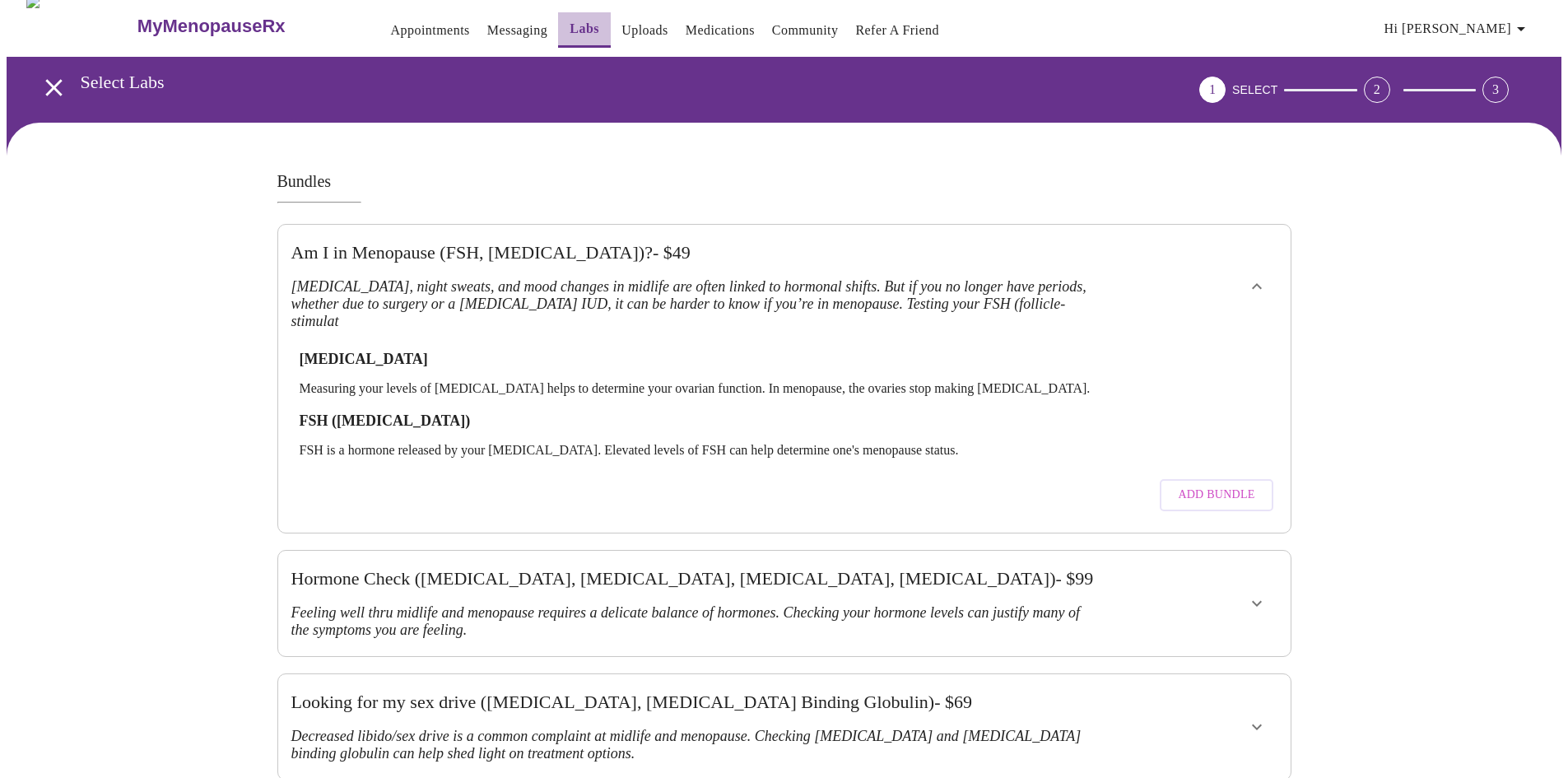
click at [570, 23] on link "Labs" at bounding box center [585, 29] width 29 height 24
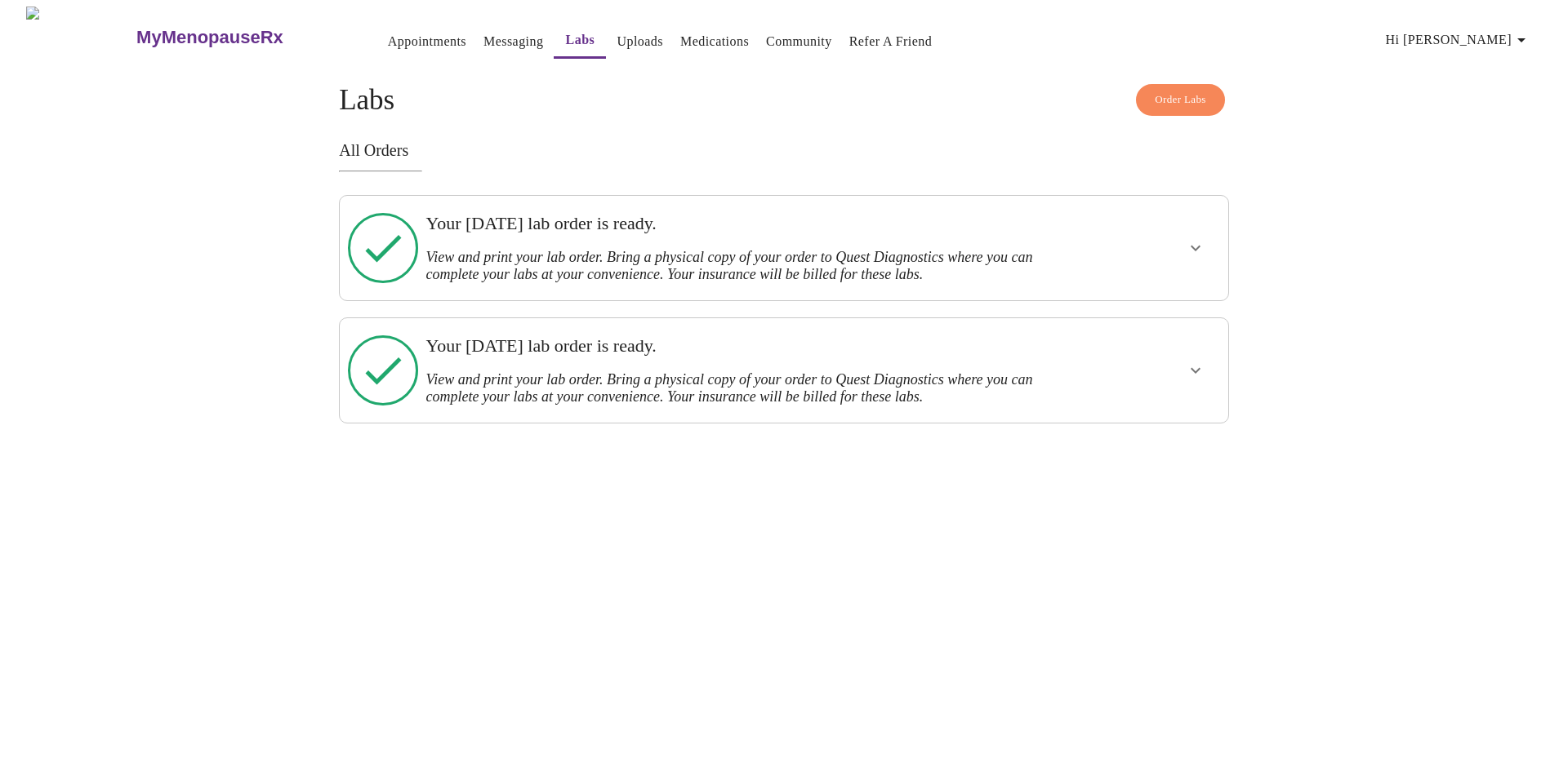
click at [764, 249] on h3 "View and print your lab order. Bring a physical copy of your order to Quest Dia…" at bounding box center [740, 265] width 631 height 34
click at [1200, 248] on icon "show more" at bounding box center [1195, 248] width 19 height 19
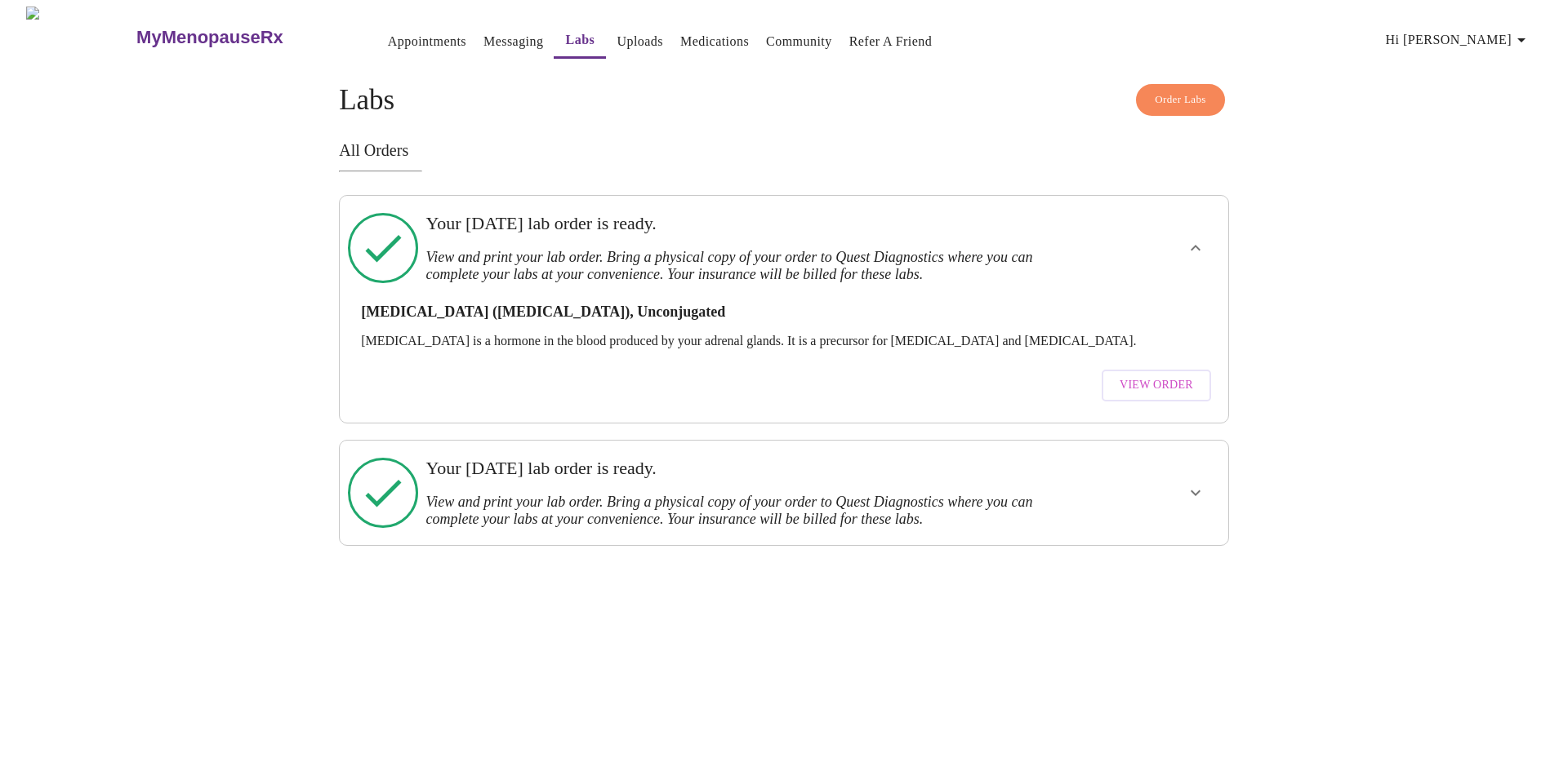
click at [1187, 483] on icon "show more" at bounding box center [1195, 492] width 19 height 19
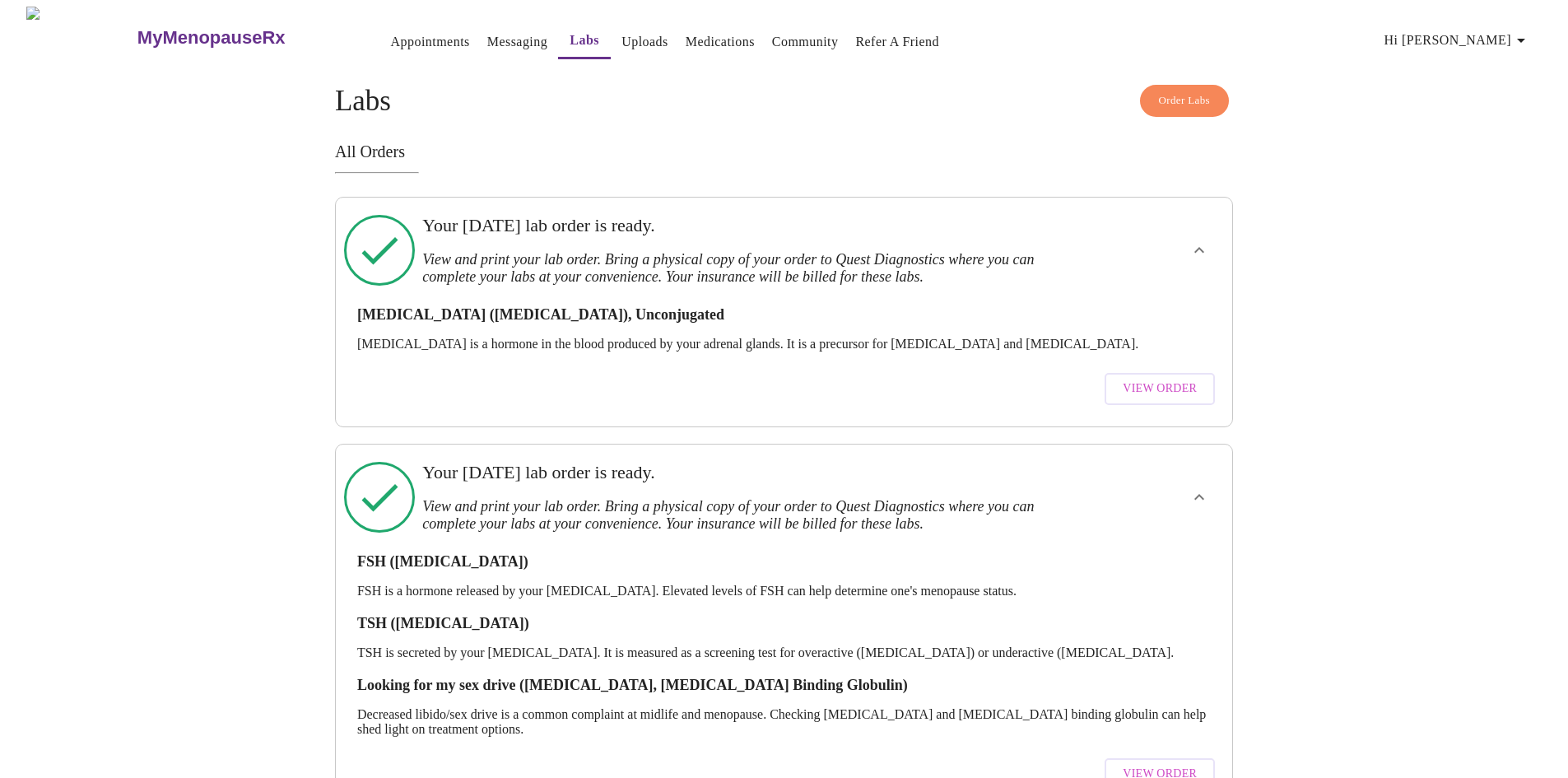
scroll to position [39, 0]
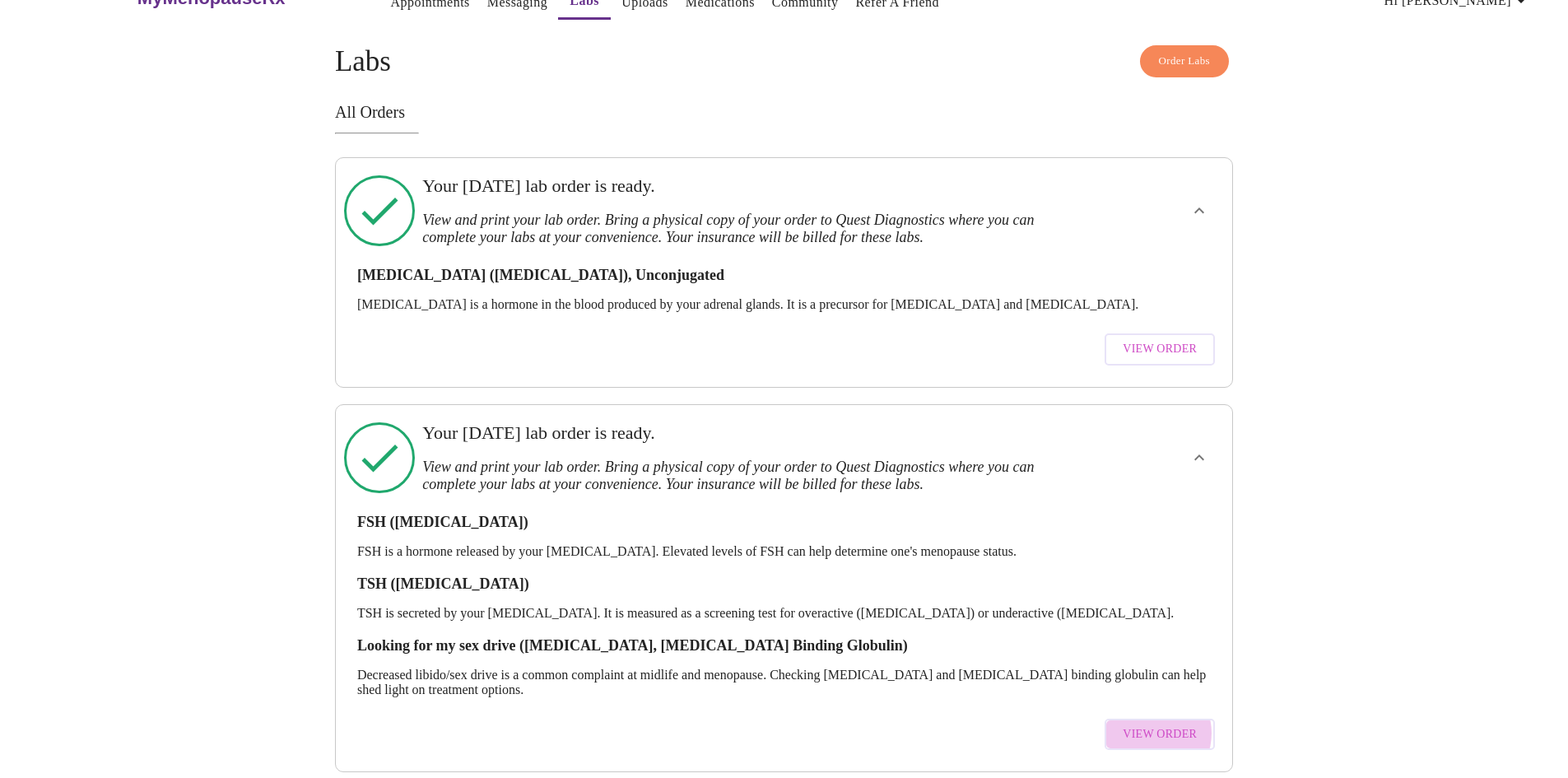
click at [1149, 725] on span "View Order" at bounding box center [1160, 735] width 74 height 21
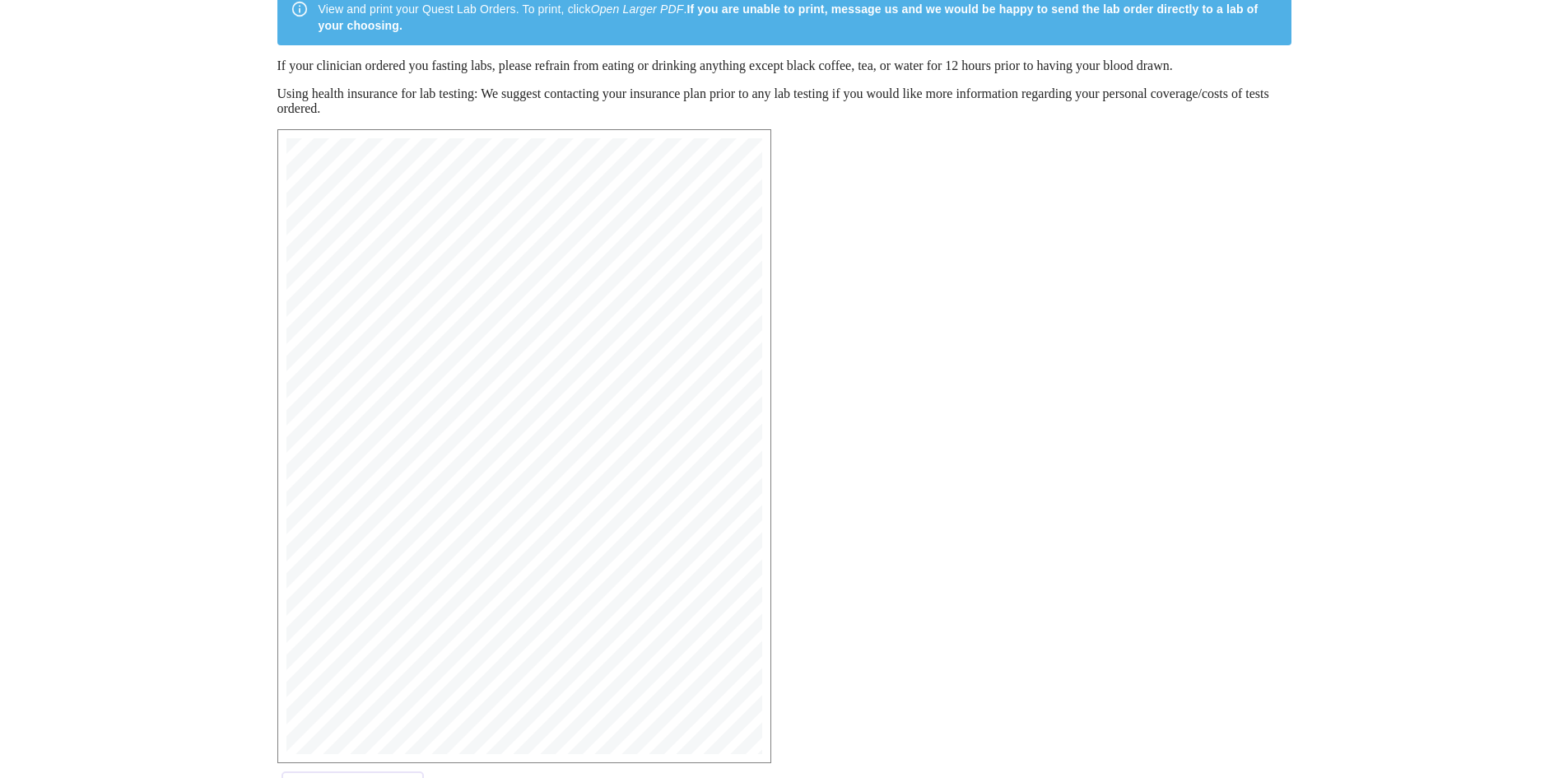
scroll to position [235, 0]
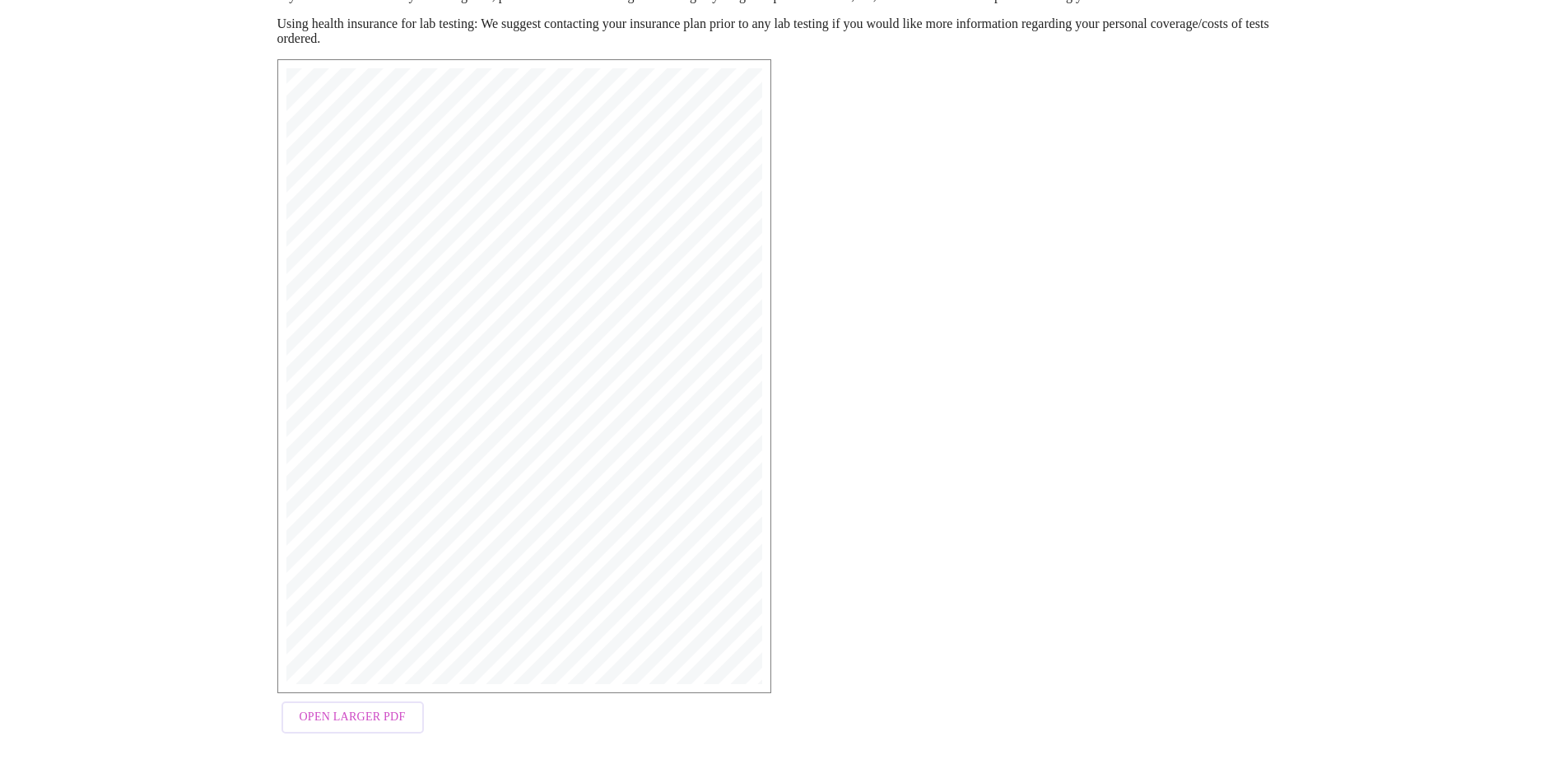
click at [344, 714] on span "Open Larger PDF" at bounding box center [353, 717] width 106 height 21
